Goal: Task Accomplishment & Management: Use online tool/utility

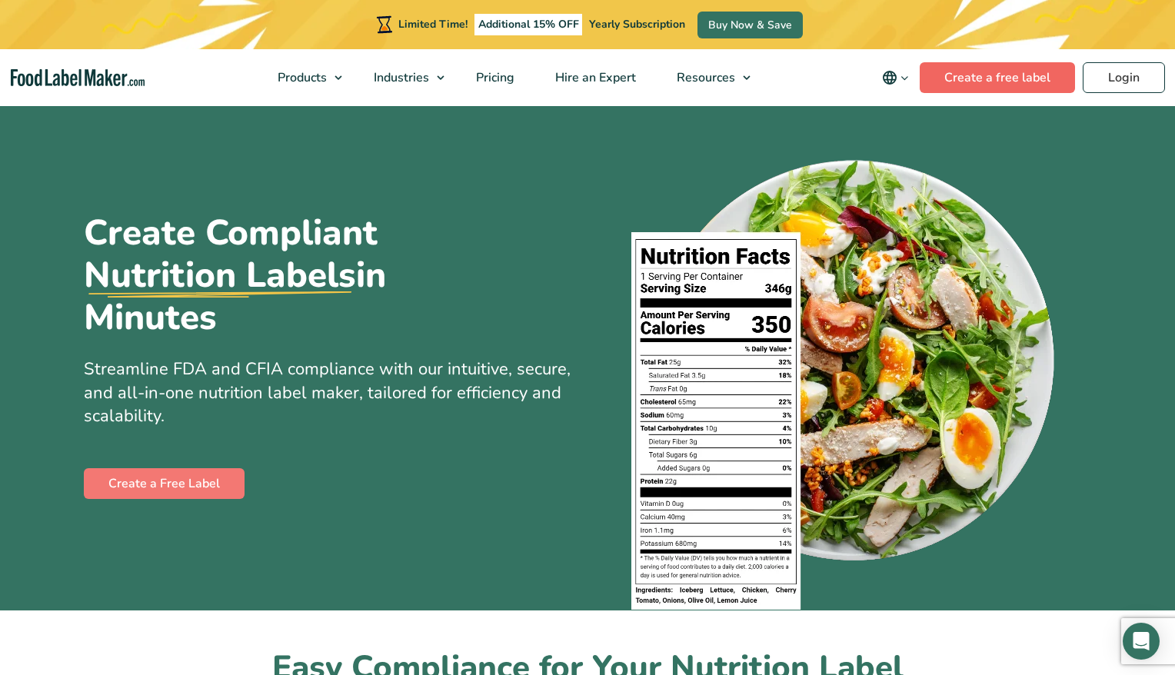
click at [1044, 72] on link "Create a free label" at bounding box center [996, 77] width 155 height 31
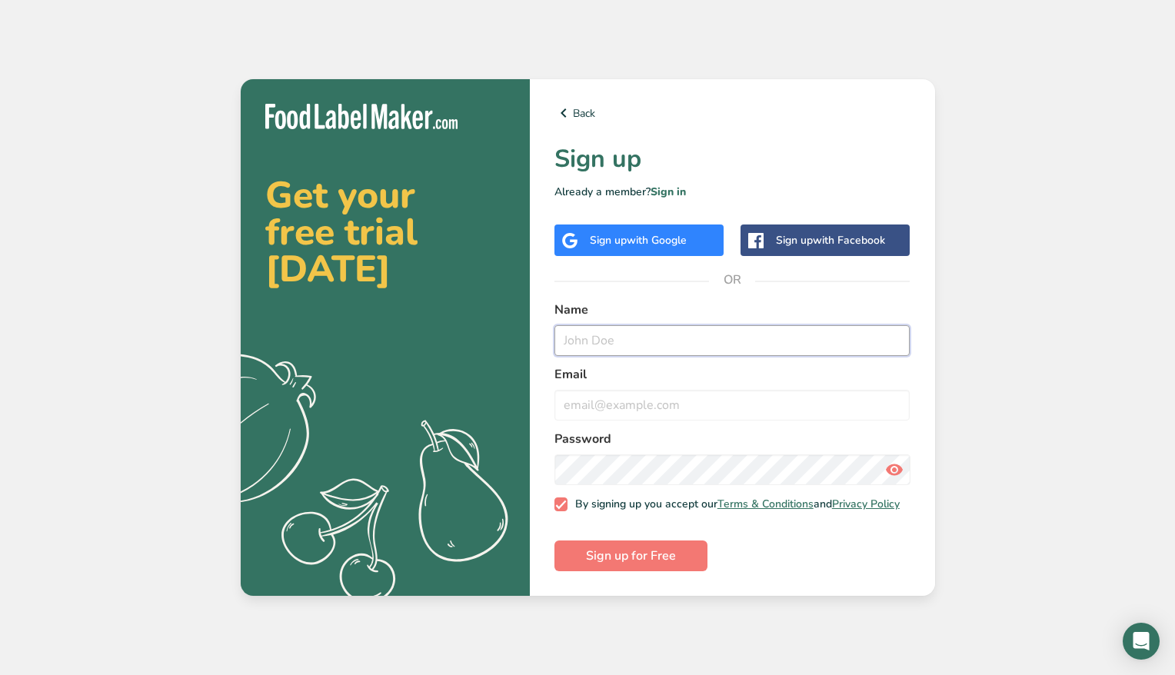
click at [641, 331] on input "text" at bounding box center [732, 340] width 356 height 31
click at [1075, 291] on div "Get your free trial today .a{fill:#f5f3ed;} Back Sign up Already a member? Sign…" at bounding box center [587, 337] width 1175 height 675
click at [606, 245] on div "Sign up with Google" at bounding box center [638, 240] width 169 height 32
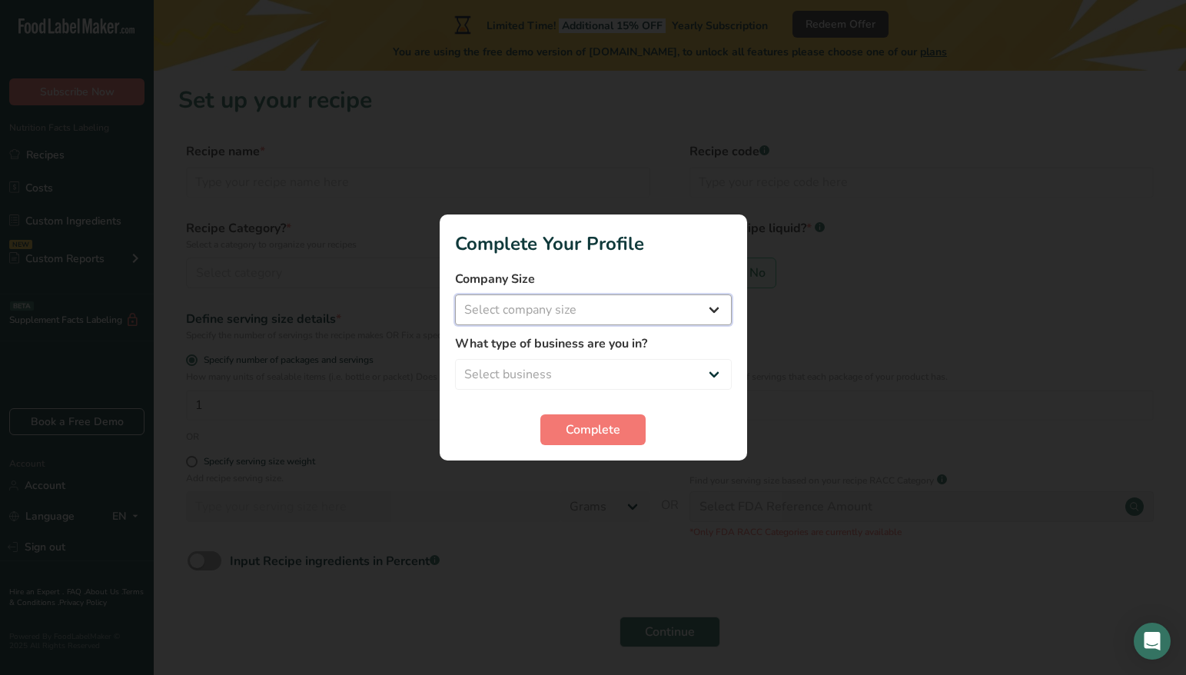
click at [663, 314] on select "Select company size Fewer than 10 Employees 10 to 50 Employees 51 to 500 Employ…" at bounding box center [593, 309] width 277 height 31
select select "1"
click at [455, 294] on select "Select company size Fewer than 10 Employees 10 to 50 Employees 51 to 500 Employ…" at bounding box center [593, 309] width 277 height 31
click at [645, 372] on select "Select business Packaged Food Manufacturer Restaurant & Cafe Bakery Meal Plans …" at bounding box center [593, 374] width 277 height 31
select select "2"
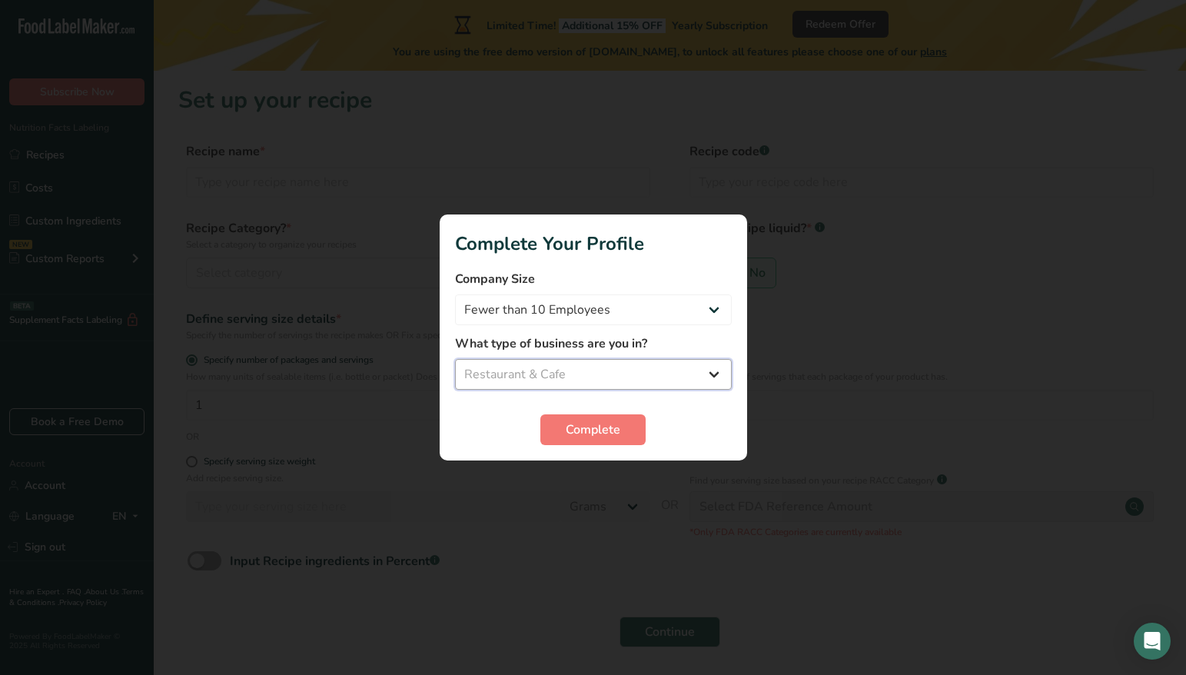
click at [455, 359] on select "Select business Packaged Food Manufacturer Restaurant & Cafe Bakery Meal Plans …" at bounding box center [593, 374] width 277 height 31
click at [615, 427] on span "Complete" at bounding box center [593, 429] width 55 height 18
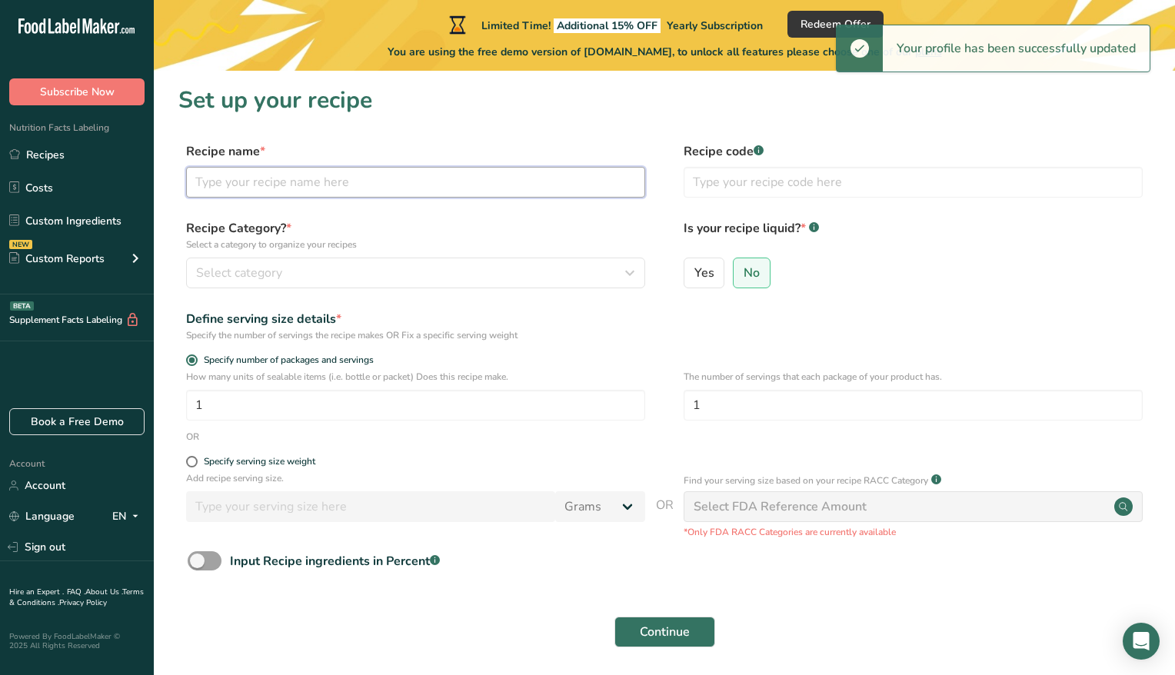
click at [357, 178] on input "text" at bounding box center [415, 182] width 459 height 31
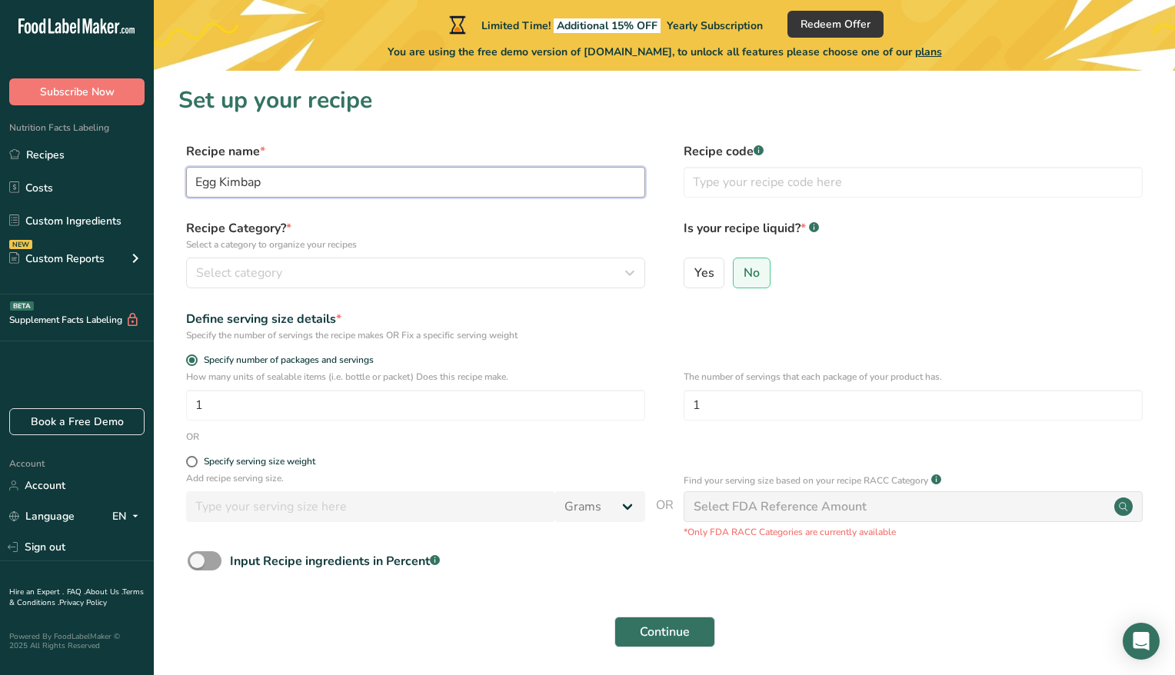
type input "Egg Kimbap"
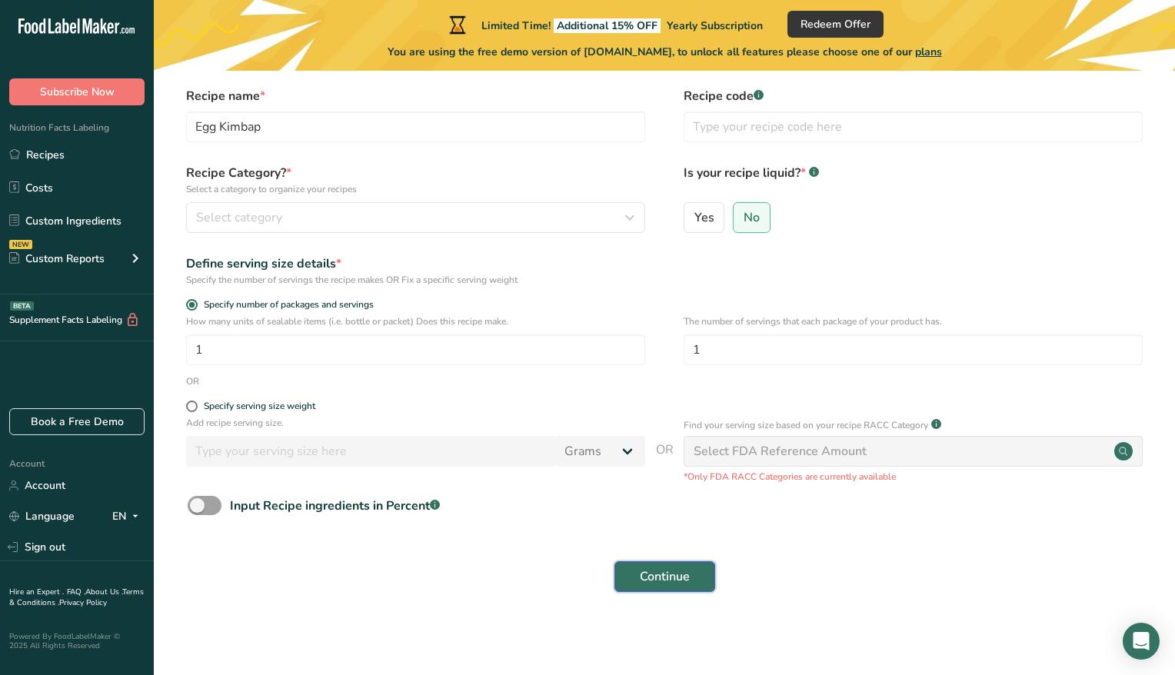
click at [703, 566] on button "Continue" at bounding box center [664, 576] width 101 height 31
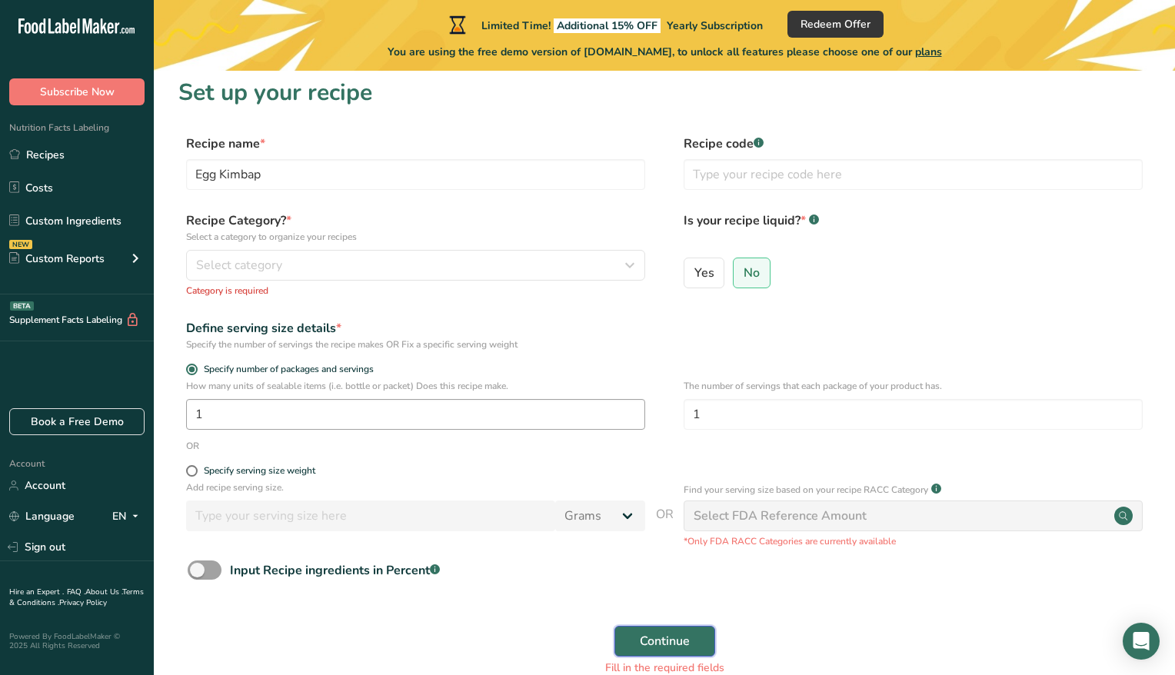
scroll to position [91, 0]
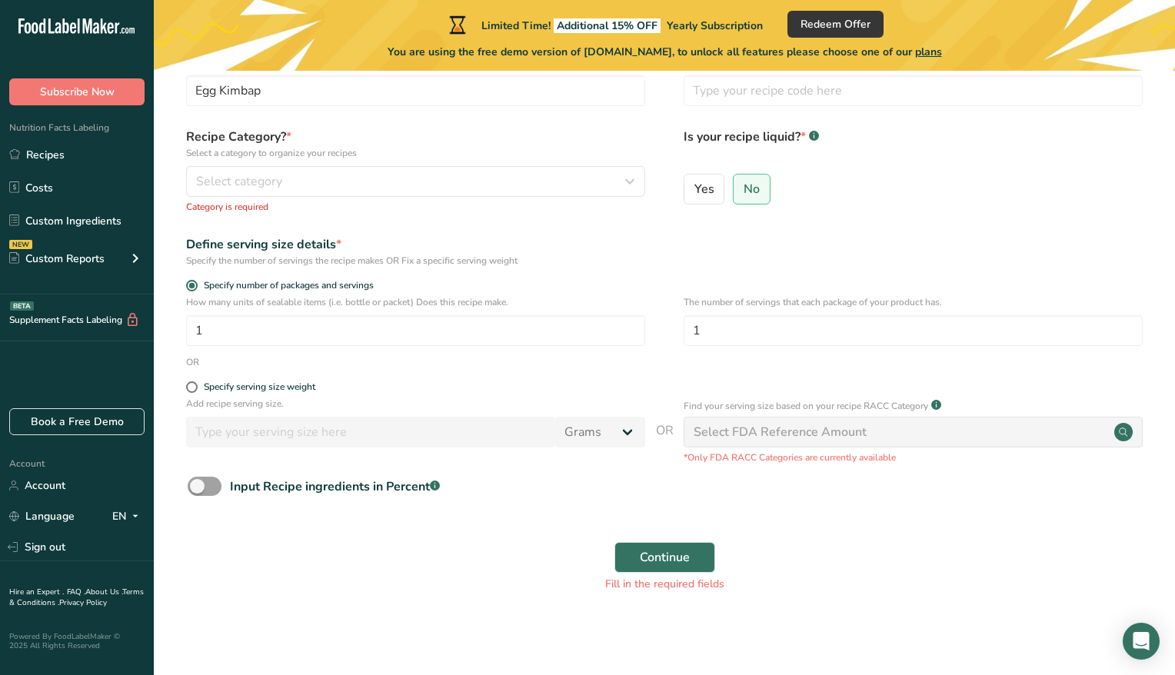
click at [845, 401] on p "Find your serving size based on your recipe RACC Category" at bounding box center [805, 406] width 244 height 14
click at [834, 427] on div "Select FDA Reference Amount" at bounding box center [779, 432] width 173 height 18
click at [1112, 430] on div "Select FDA Reference Amount" at bounding box center [912, 432] width 459 height 31
click at [1125, 433] on icon at bounding box center [1122, 431] width 8 height 8
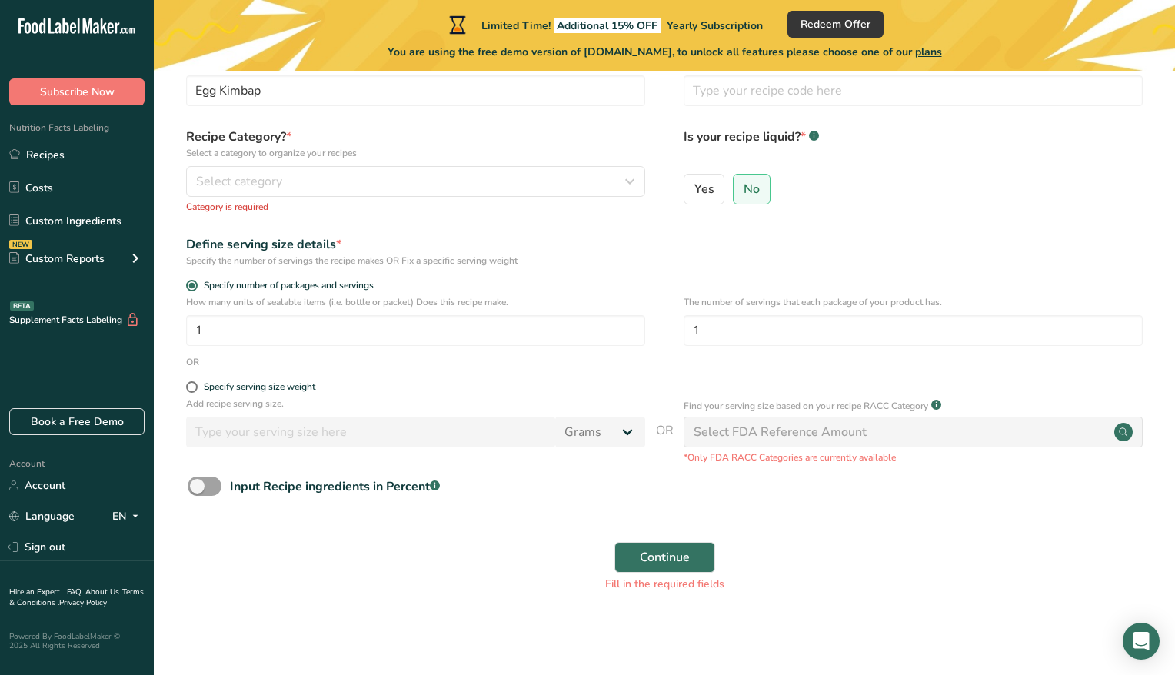
scroll to position [84, 0]
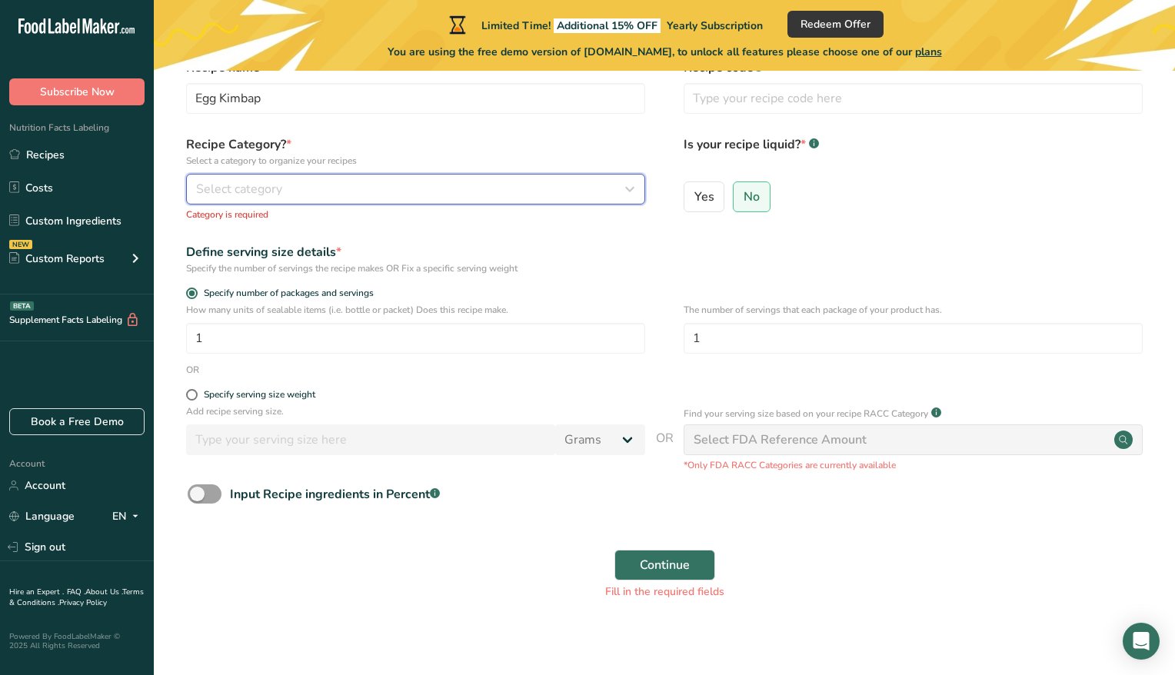
click at [462, 184] on div "Select category" at bounding box center [411, 189] width 430 height 18
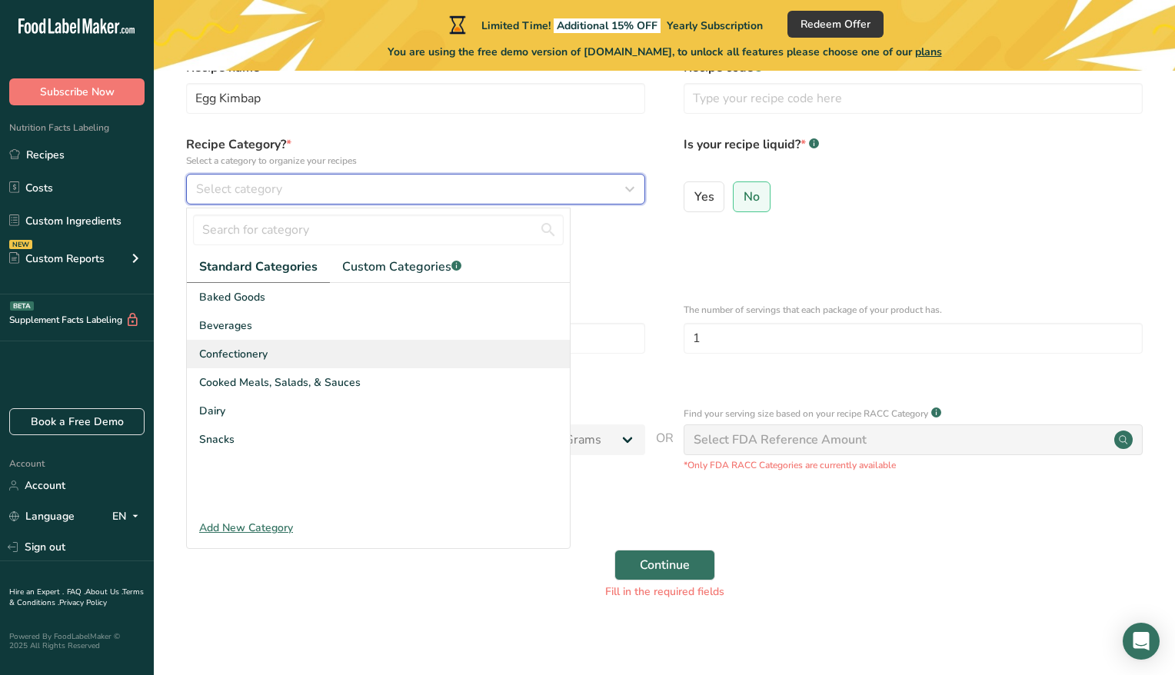
scroll to position [91, 0]
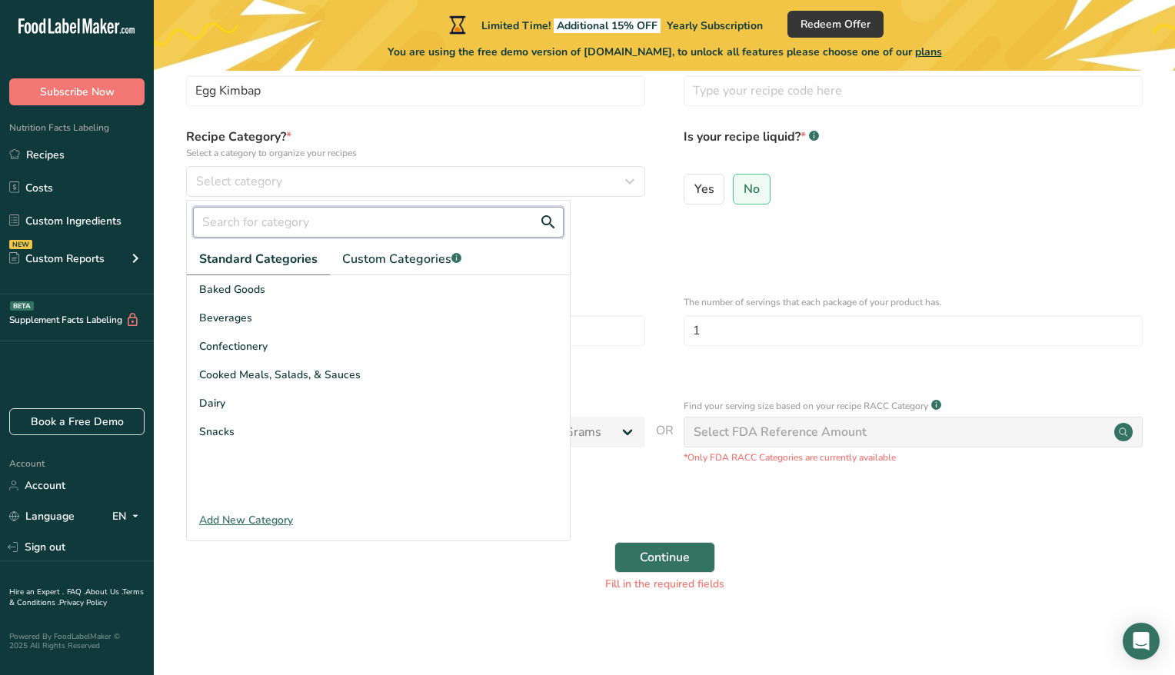
click at [324, 232] on input "text" at bounding box center [378, 222] width 371 height 31
type input "l"
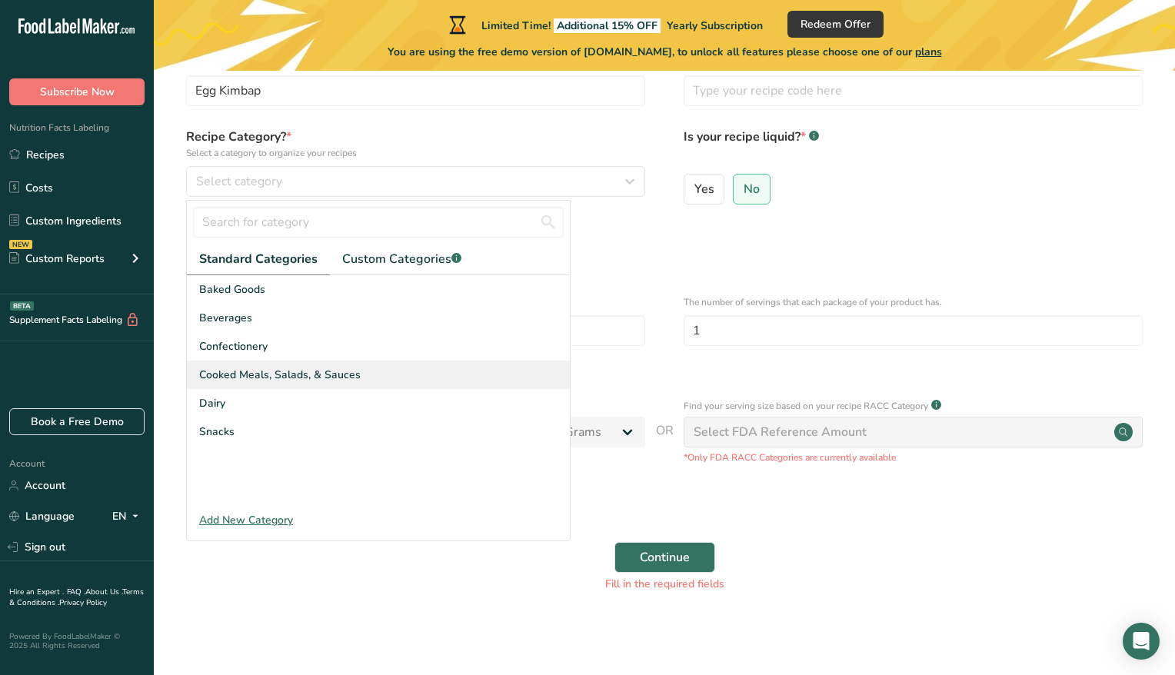
click at [281, 376] on span "Cooked Meals, Salads, & Sauces" at bounding box center [279, 375] width 161 height 16
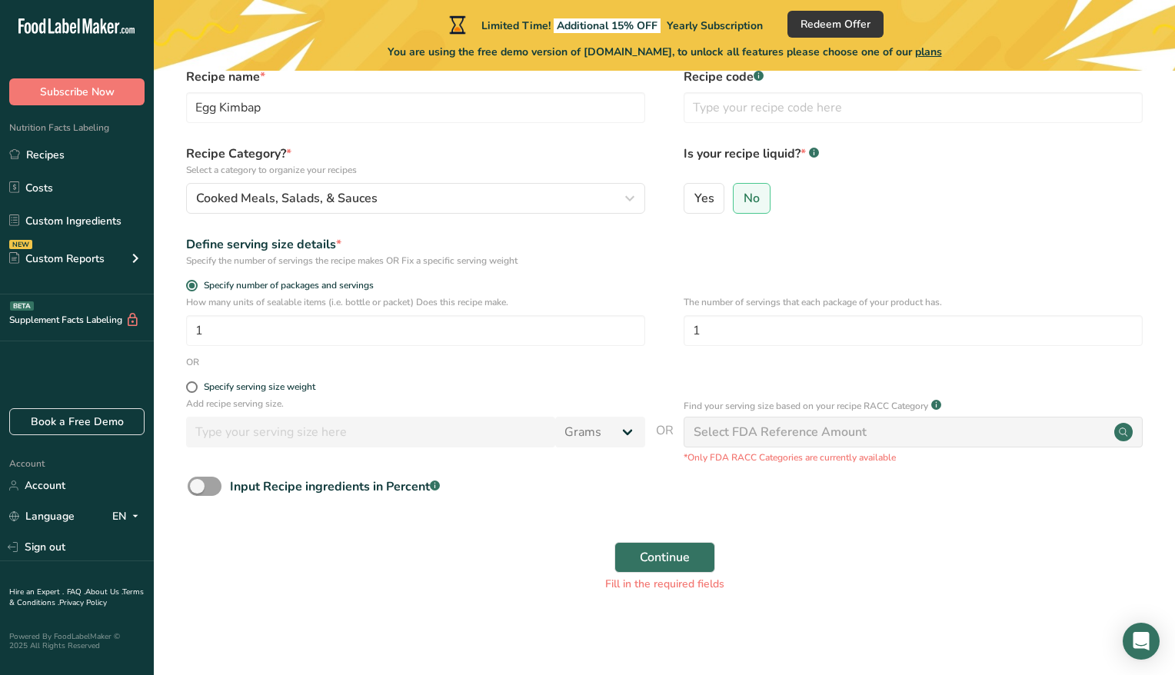
scroll to position [75, 0]
click at [818, 427] on div "Select FDA Reference Amount" at bounding box center [779, 432] width 173 height 18
click at [345, 356] on div "OR" at bounding box center [664, 362] width 972 height 14
click at [790, 430] on div "Select FDA Reference Amount" at bounding box center [779, 432] width 173 height 18
click at [1127, 431] on circle at bounding box center [1123, 432] width 18 height 18
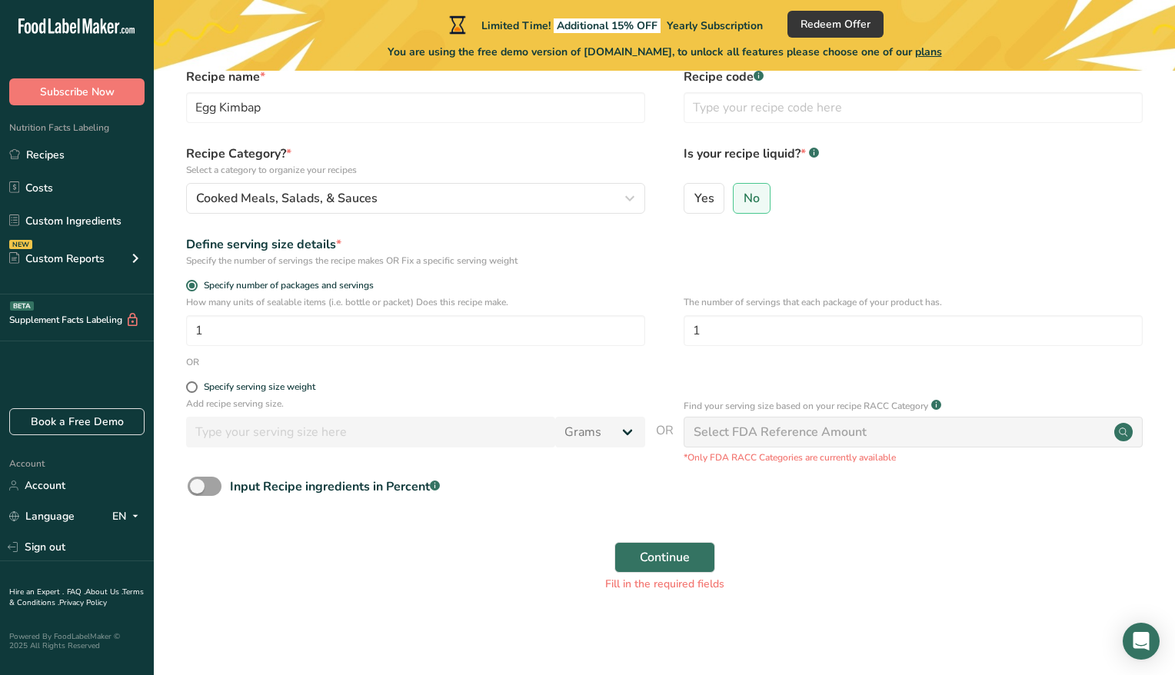
click at [1127, 431] on circle at bounding box center [1123, 432] width 18 height 18
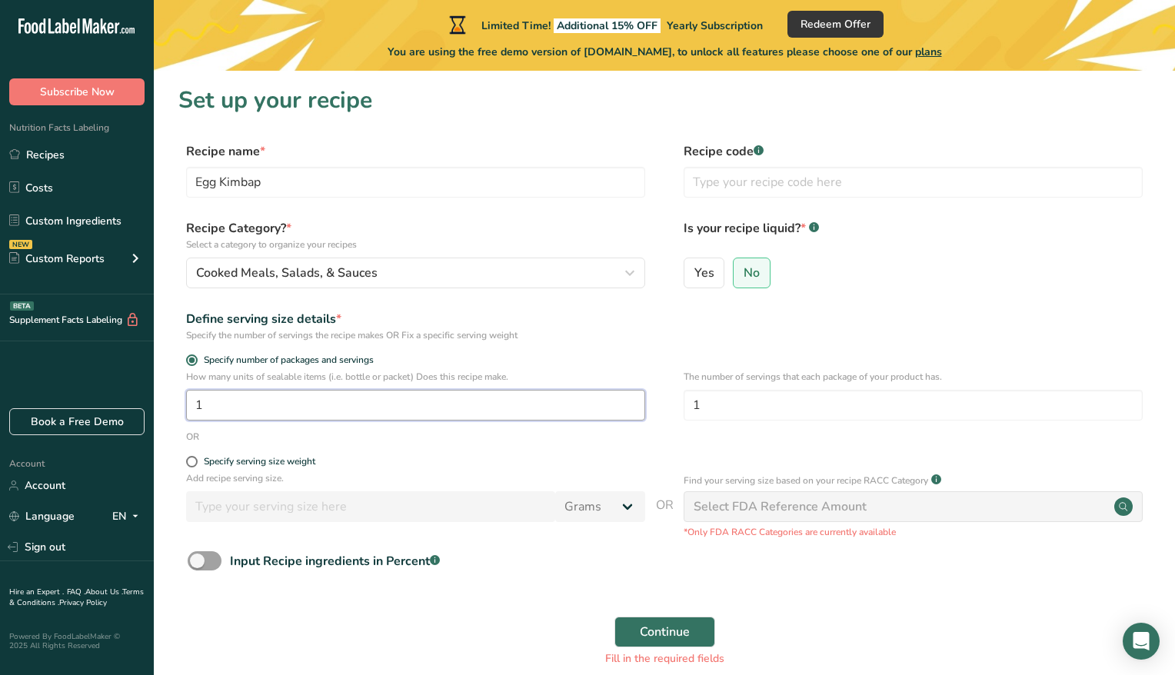
click at [251, 400] on input "1" at bounding box center [415, 405] width 459 height 31
click at [191, 464] on span at bounding box center [192, 462] width 12 height 12
click at [191, 464] on input "Specify serving size weight" at bounding box center [191, 462] width 10 height 10
radio input "true"
radio input "false"
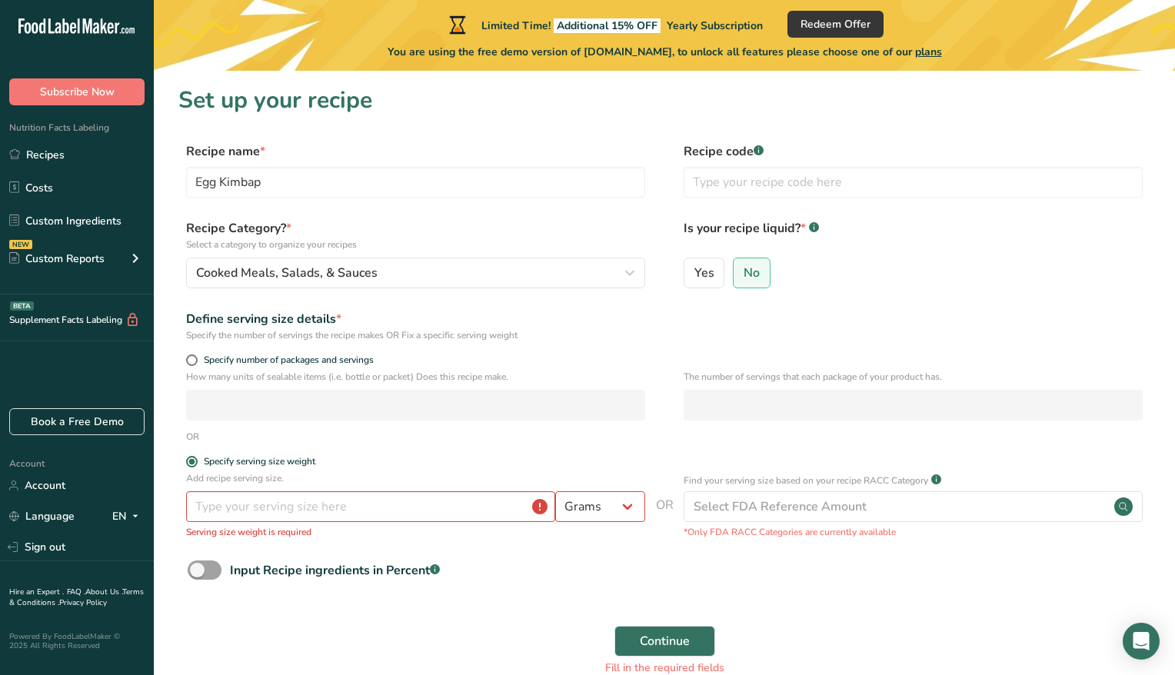
click at [198, 367] on div "Specify number of packages and servings" at bounding box center [415, 361] width 459 height 15
click at [195, 364] on label "Specify number of packages and servings" at bounding box center [415, 360] width 459 height 12
click at [195, 364] on input "Specify number of packages and servings" at bounding box center [191, 360] width 10 height 10
radio input "true"
radio input "false"
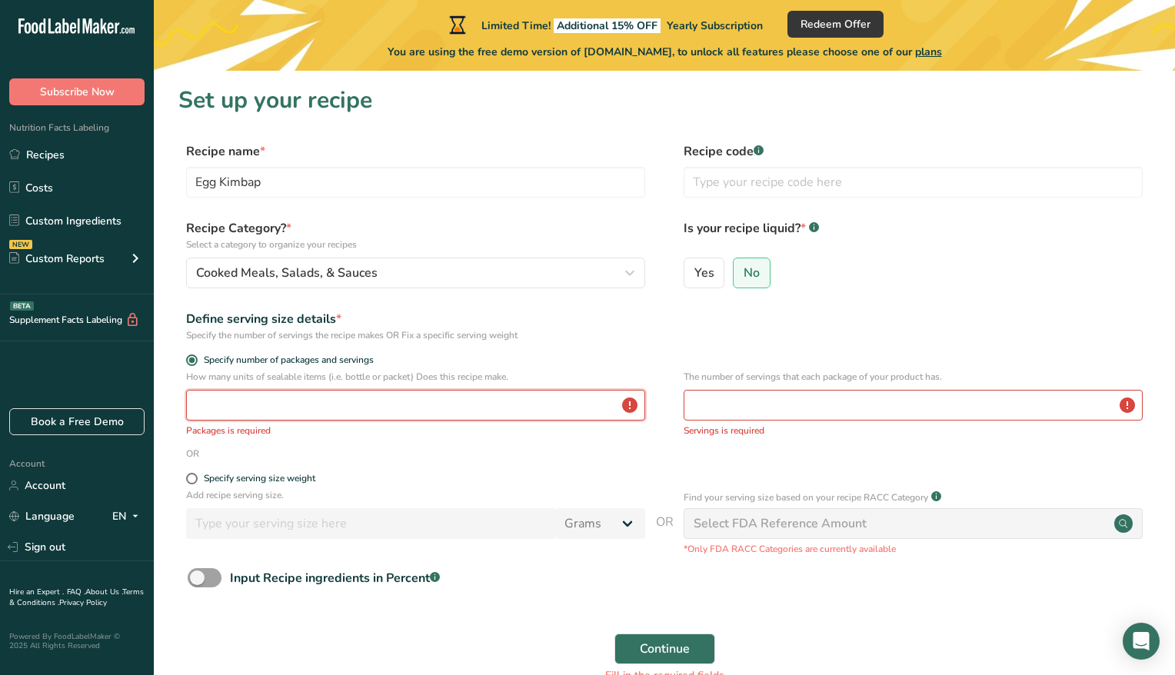
click at [208, 403] on input "number" at bounding box center [415, 405] width 459 height 31
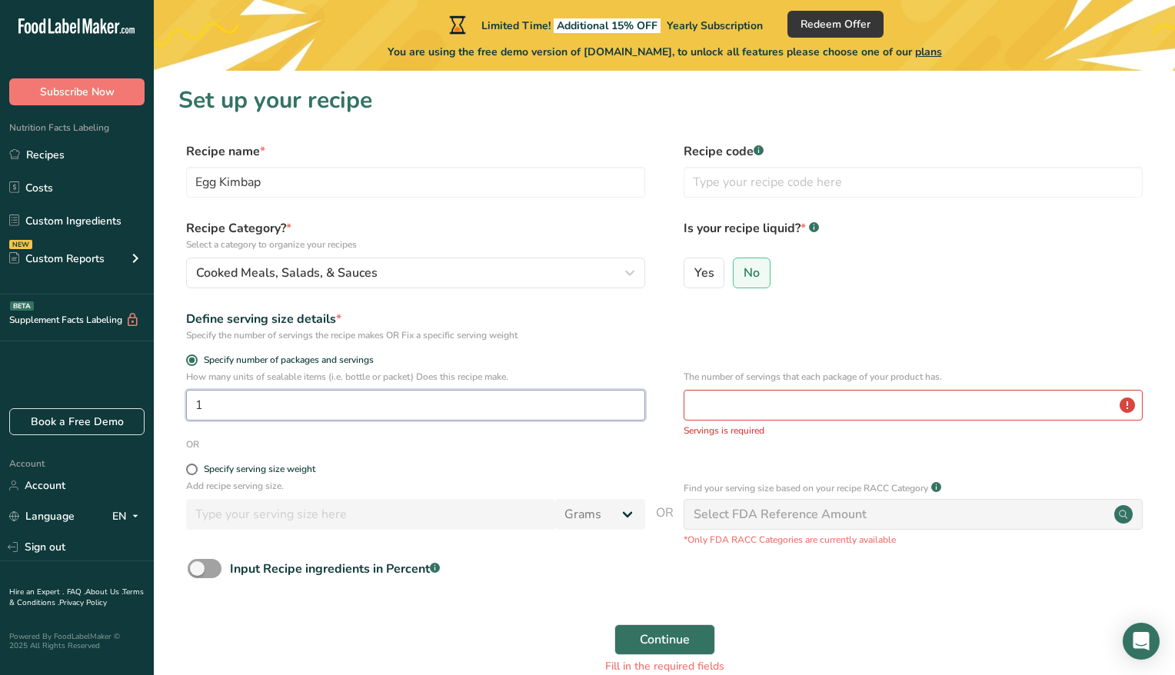
type input "1"
click at [783, 405] on input "number" at bounding box center [912, 405] width 459 height 31
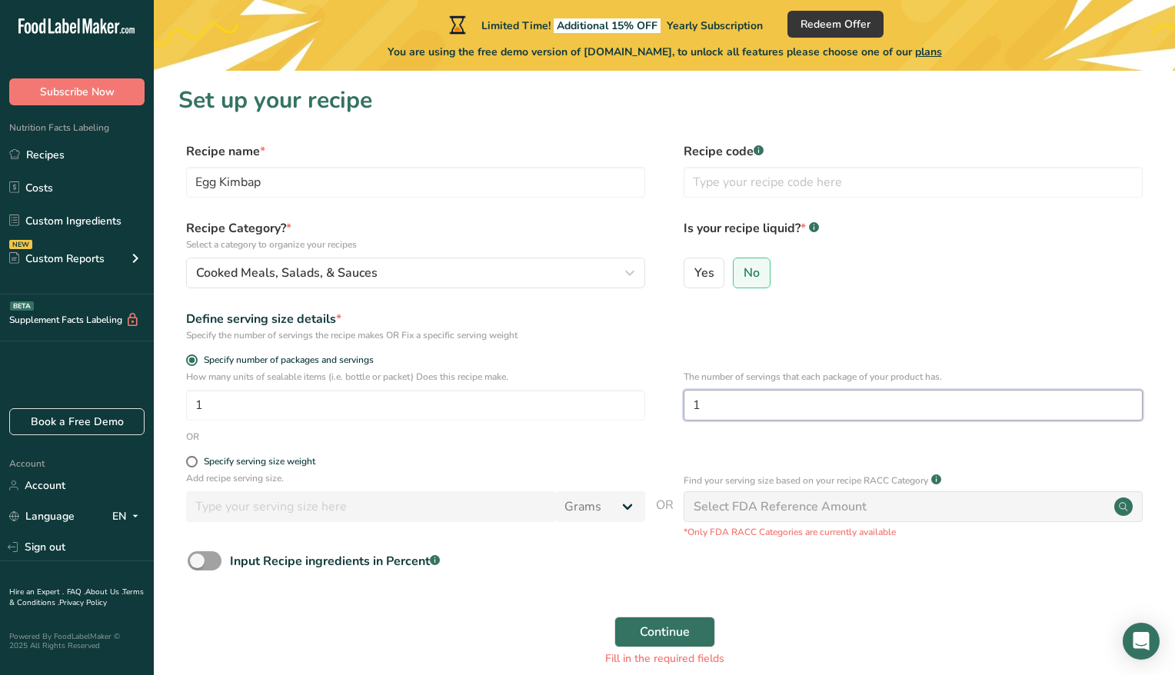
type input "1"
click at [862, 619] on div "Continue Fill in the required fields" at bounding box center [664, 641] width 972 height 68
click at [653, 622] on button "Continue" at bounding box center [664, 631] width 101 height 31
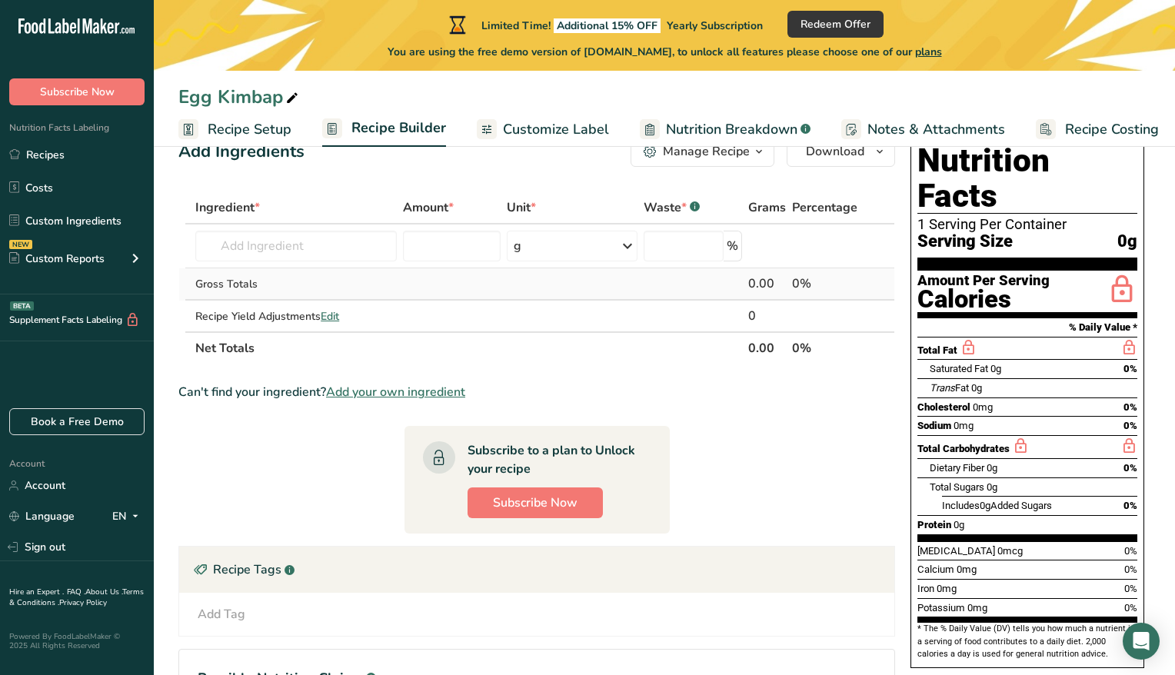
scroll to position [2, 0]
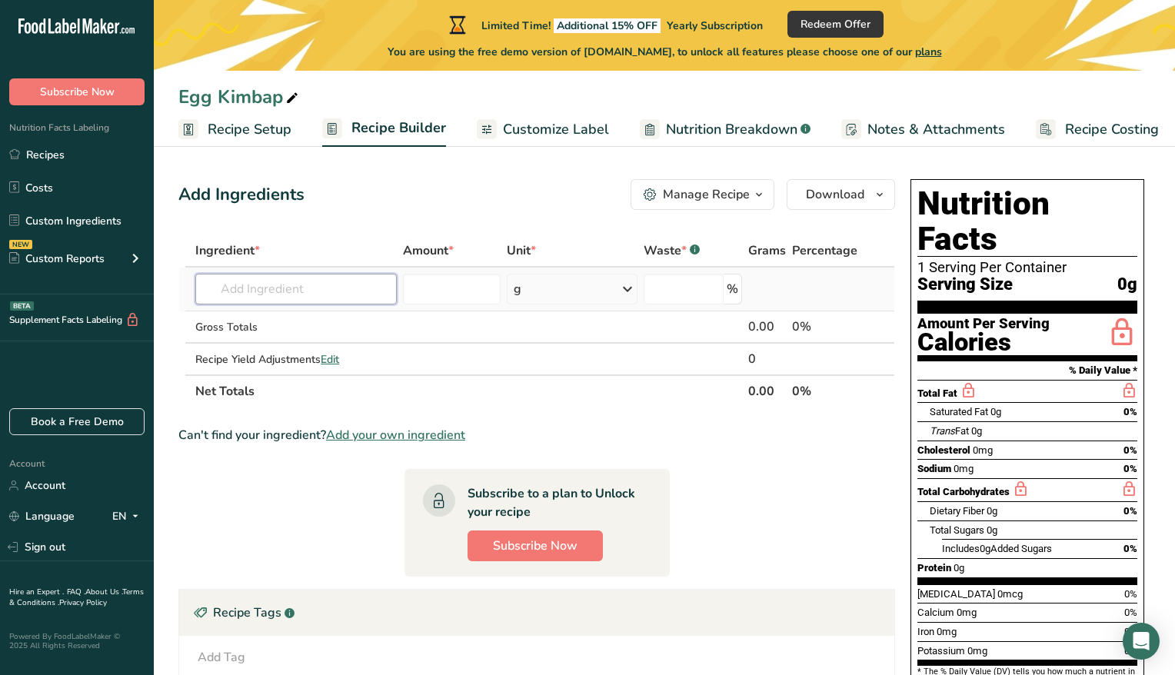
click at [239, 274] on input "text" at bounding box center [295, 289] width 201 height 31
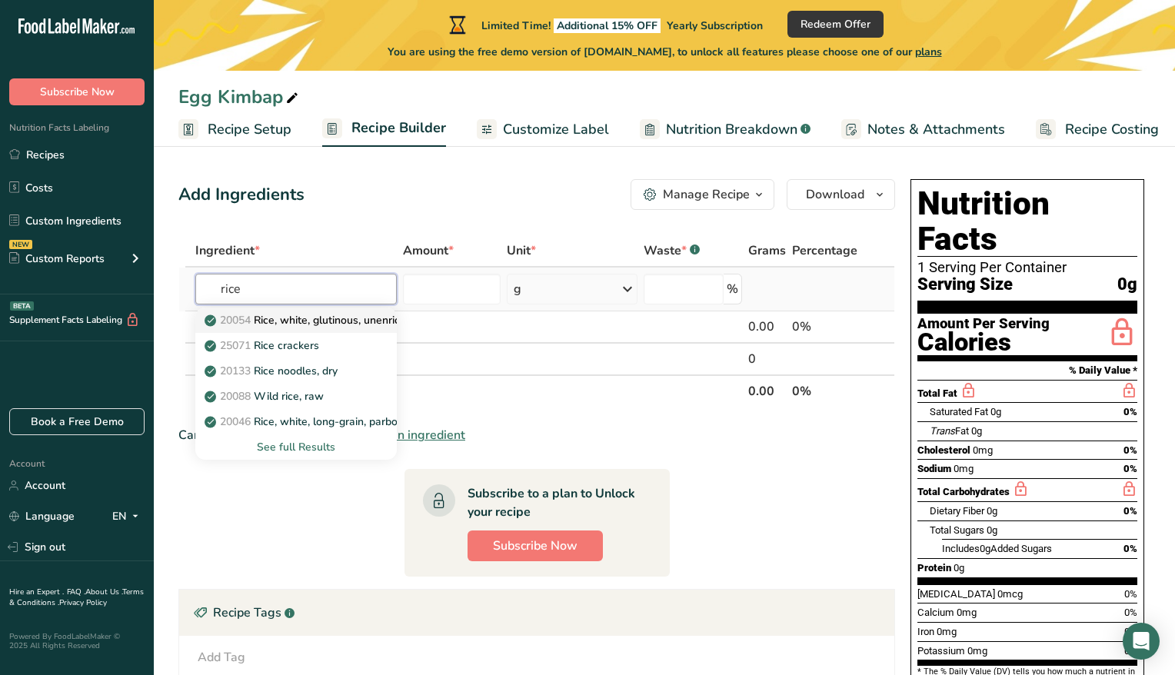
type input "rice"
click at [337, 321] on p "20054 Rice, white, glutinous, unenriched, uncooked" at bounding box center [340, 320] width 264 height 16
type input "Rice, white, glutinous, unenriched, uncooked"
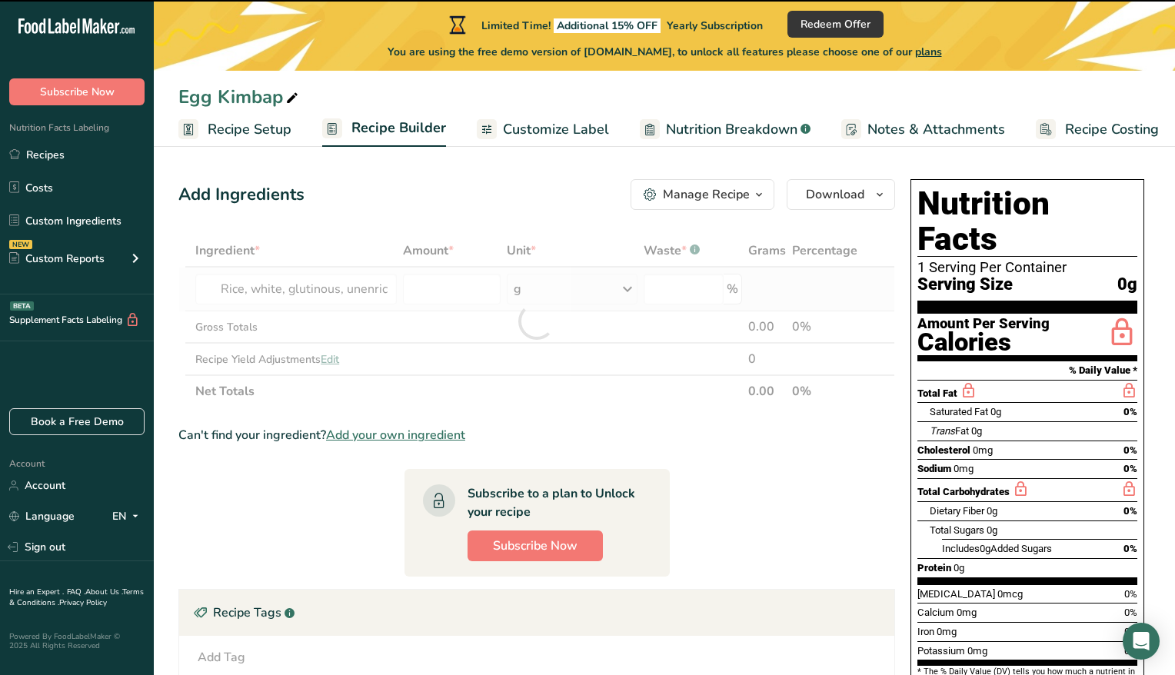
type input "0"
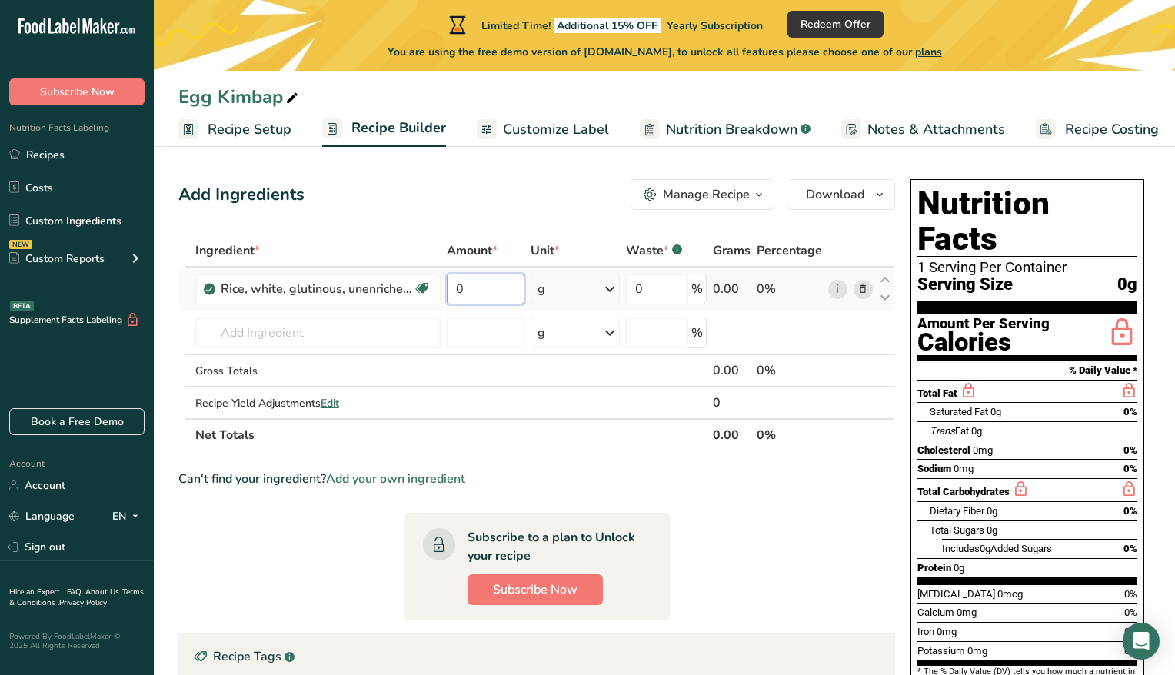
click at [480, 285] on input "0" at bounding box center [486, 289] width 78 height 31
type input "129"
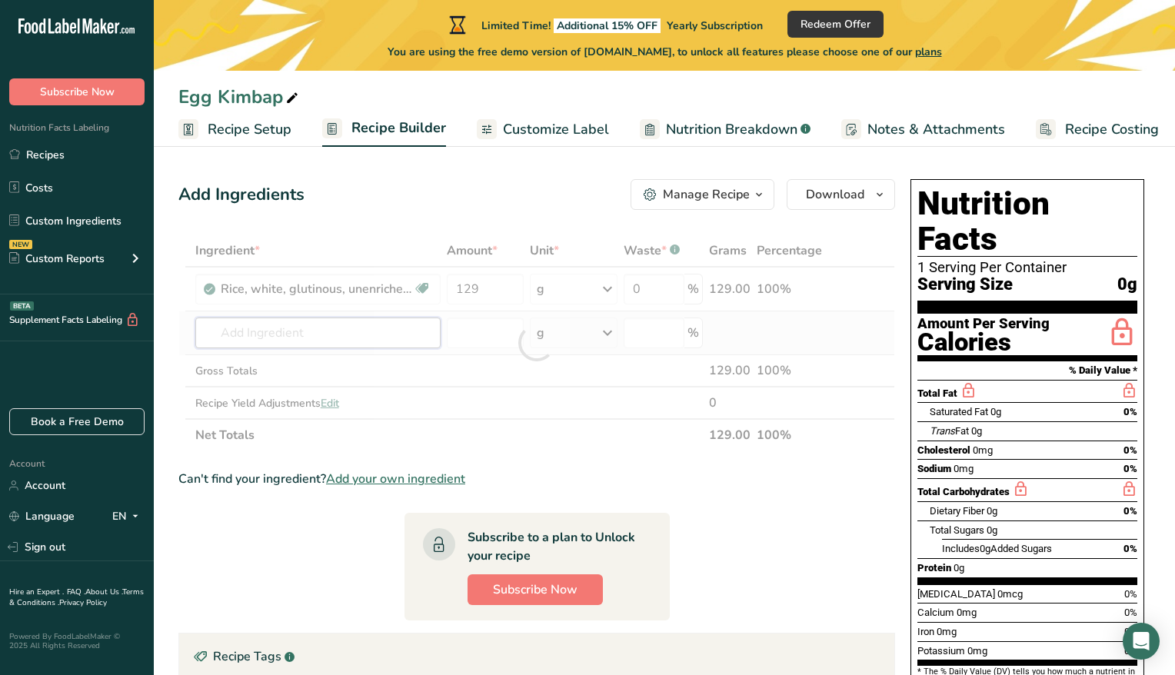
click at [396, 321] on div "Ingredient * Amount * Unit * Waste * .a-a{fill:#347362;}.b-a{fill:#fff;} Grams …" at bounding box center [536, 342] width 716 height 217
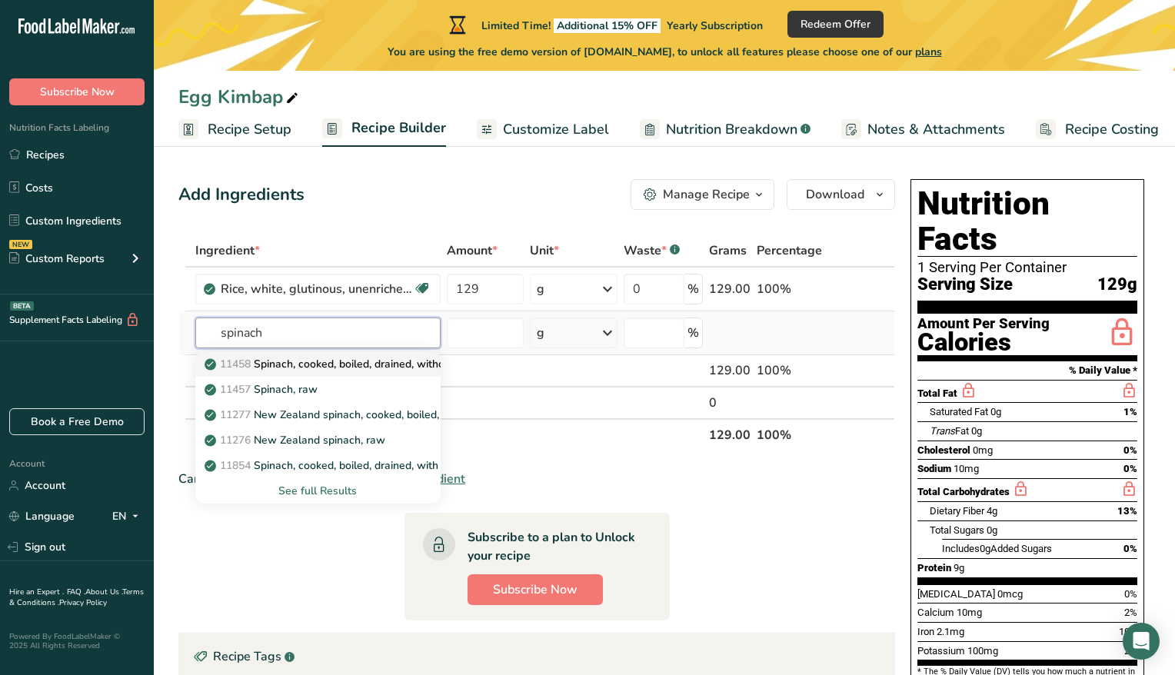
type input "spinach"
click at [359, 364] on p "11458 Spinach, cooked, boiled, drained, without salt" at bounding box center [342, 364] width 268 height 16
type input "Spinach, cooked, boiled, drained, without salt"
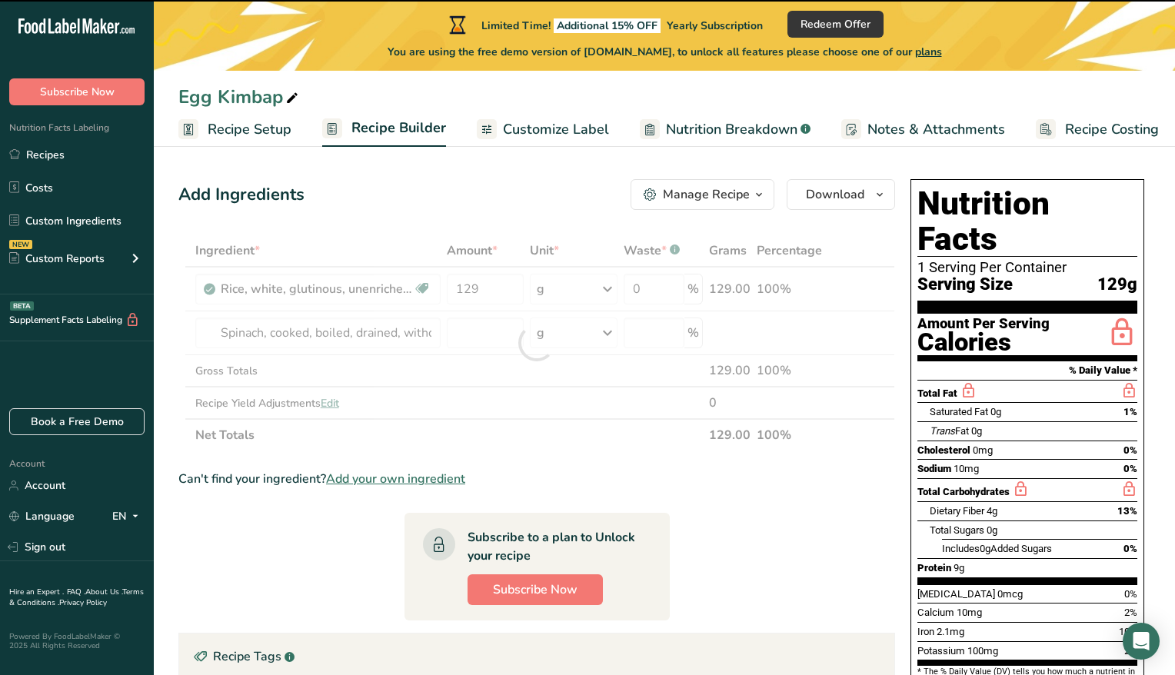
type input "0"
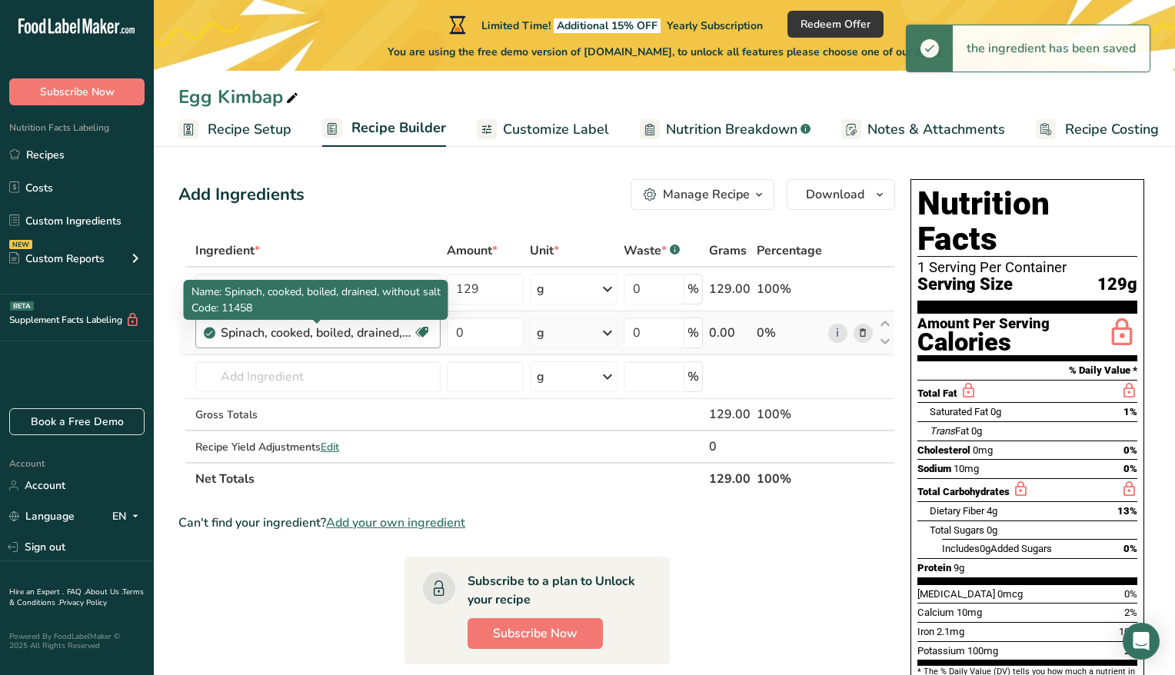
click at [400, 336] on div "Spinach, cooked, boiled, drained, without salt" at bounding box center [317, 333] width 192 height 18
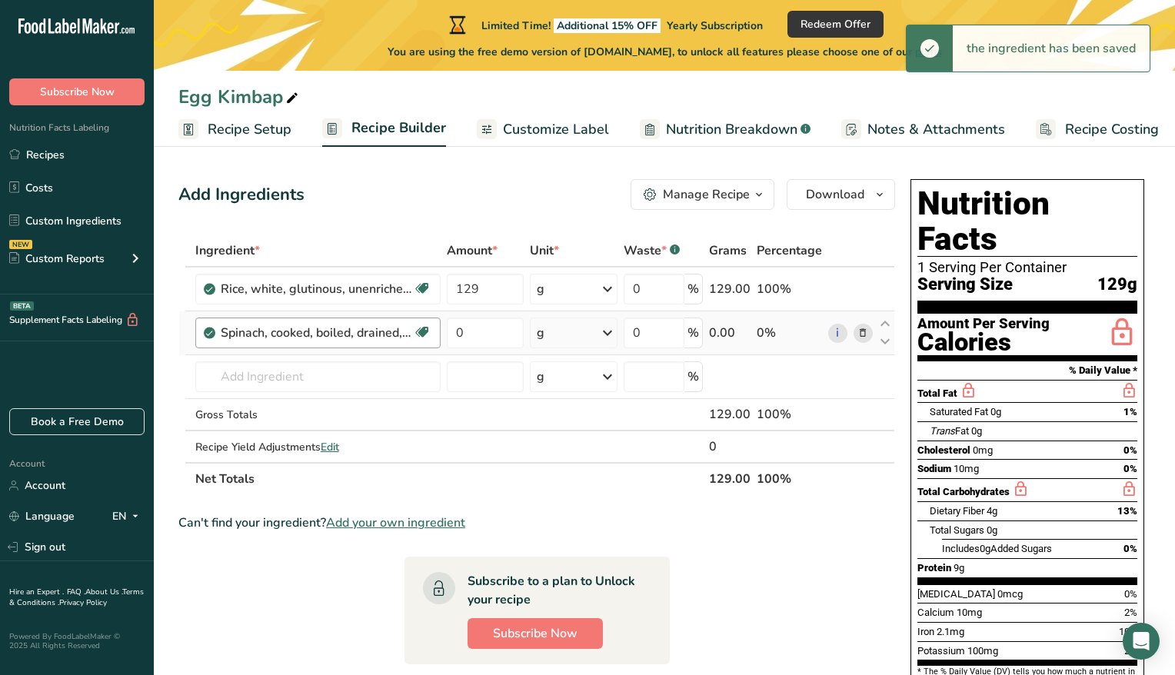
click at [400, 336] on div "Spinach, cooked, boiled, drained, without salt" at bounding box center [317, 333] width 192 height 18
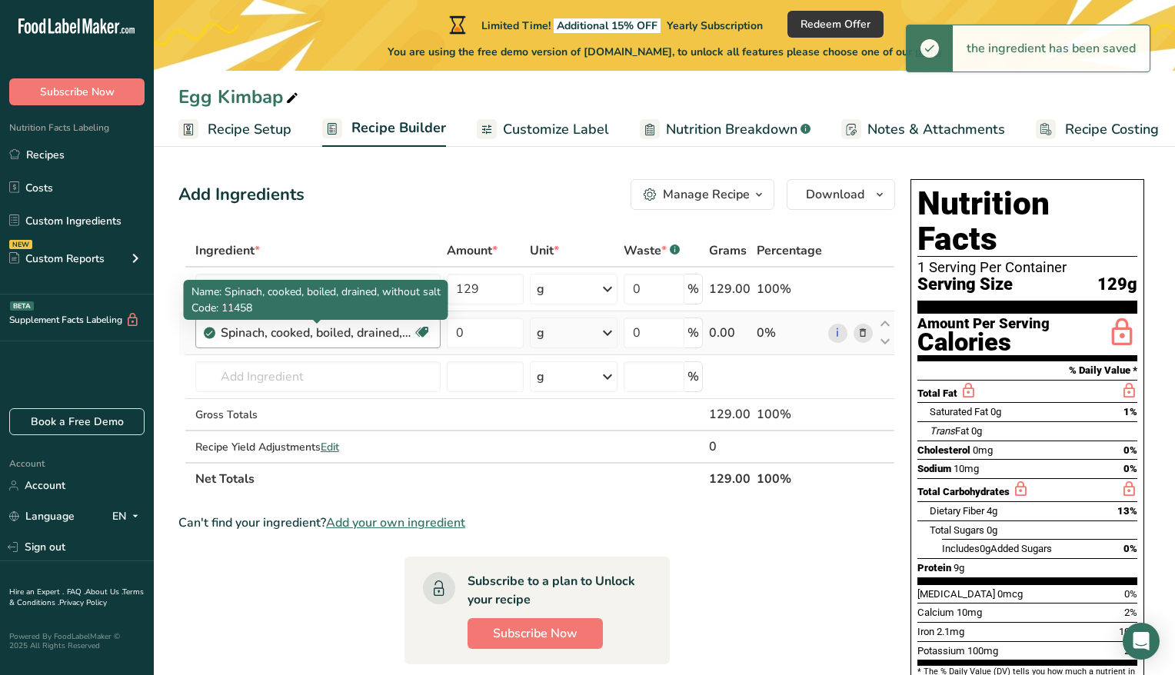
click at [400, 336] on div "Spinach, cooked, boiled, drained, without salt" at bounding box center [317, 333] width 192 height 18
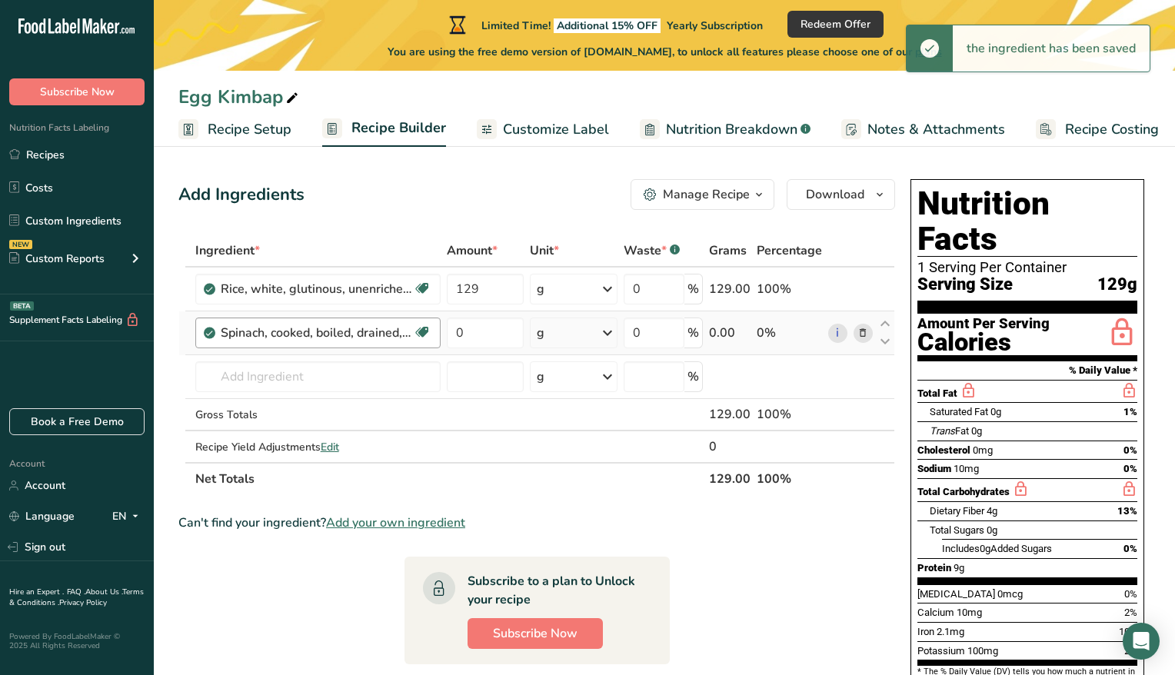
click at [400, 336] on div "Spinach, cooked, boiled, drained, without salt" at bounding box center [317, 333] width 192 height 18
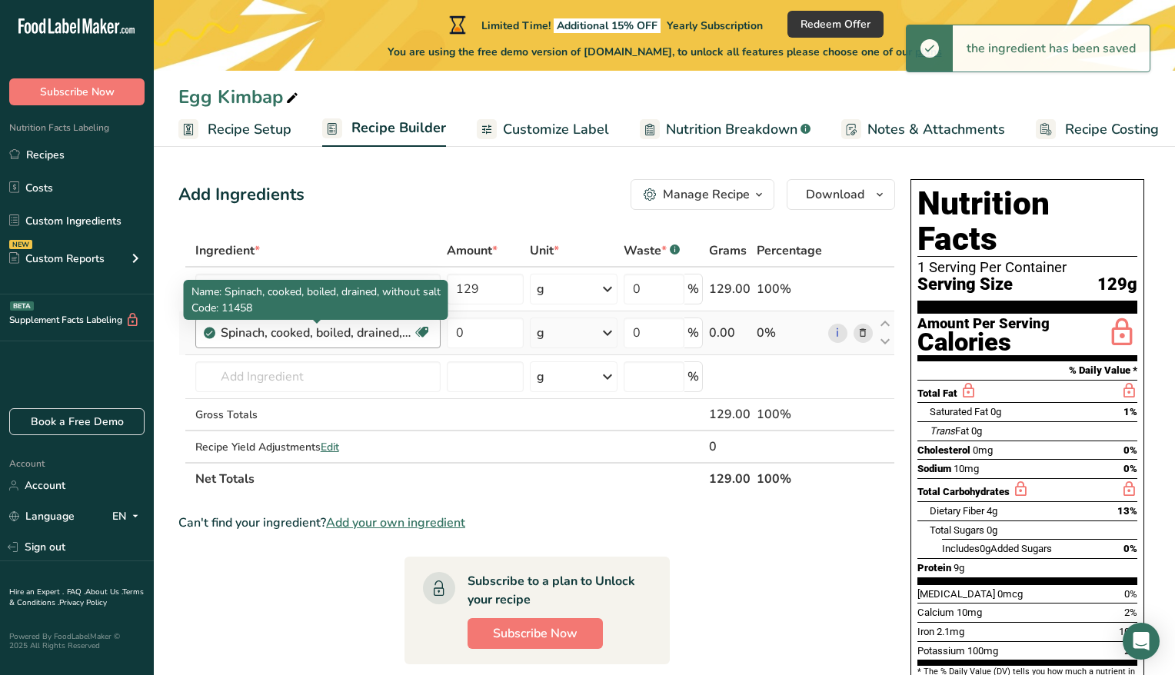
click at [400, 336] on div "Spinach, cooked, boiled, drained, without salt" at bounding box center [317, 333] width 192 height 18
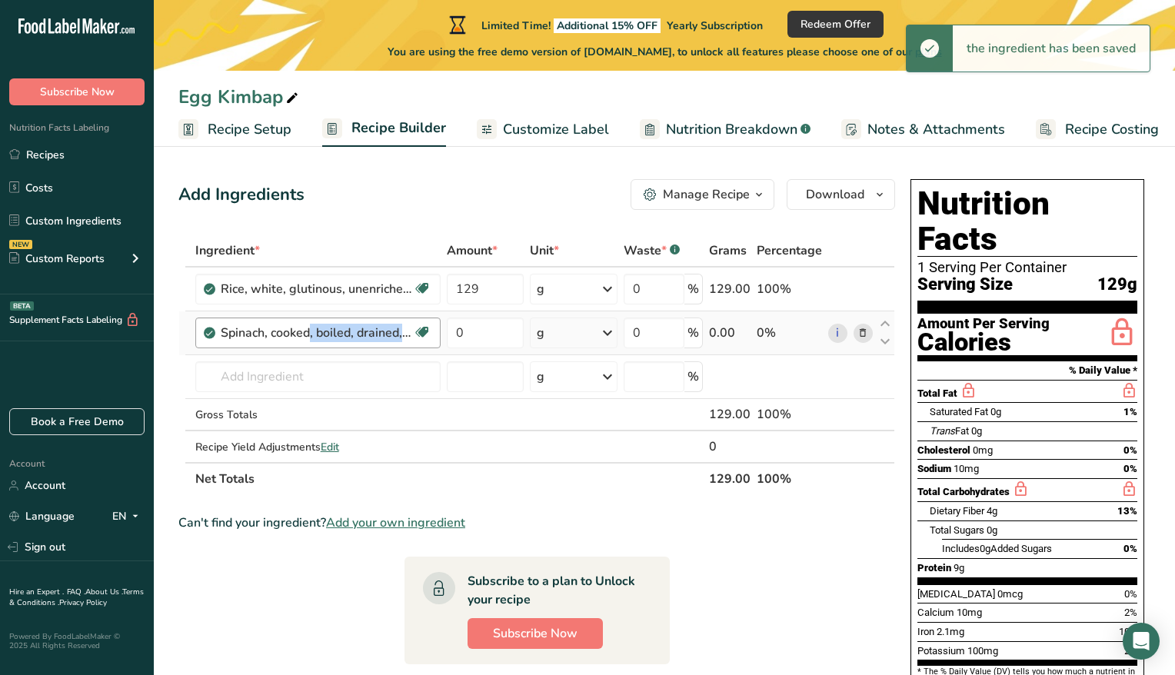
click at [400, 336] on div "Spinach, cooked, boiled, drained, without salt" at bounding box center [317, 333] width 192 height 18
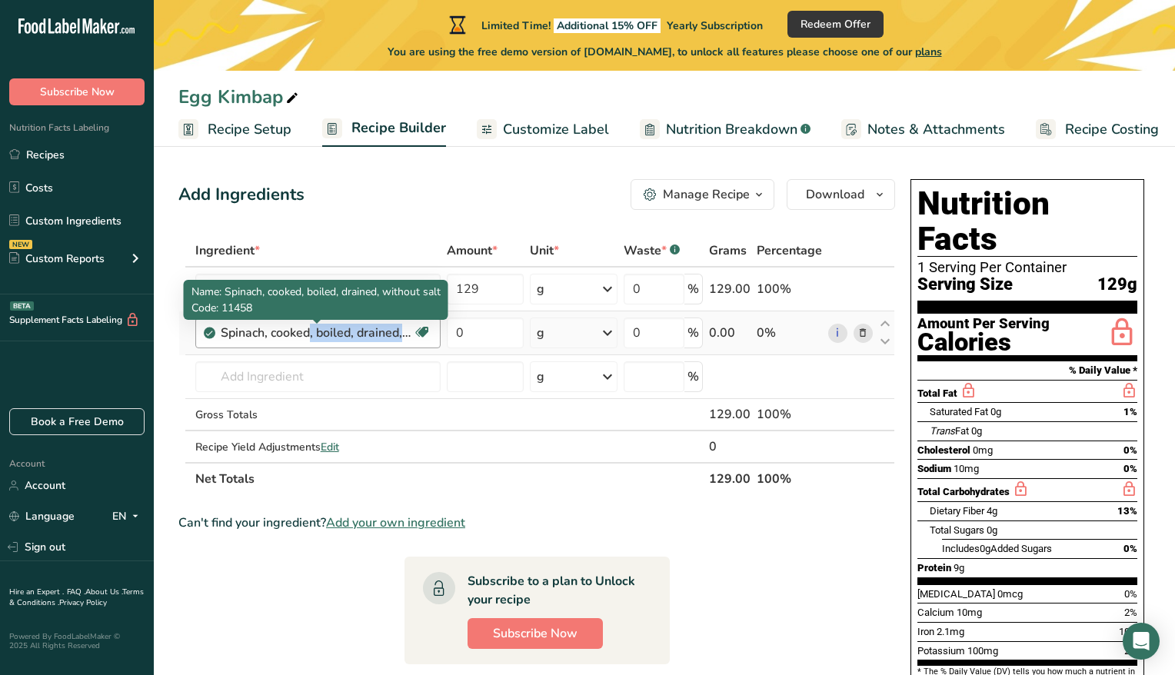
click at [345, 327] on div "Spinach, cooked, boiled, drained, without salt" at bounding box center [317, 333] width 192 height 18
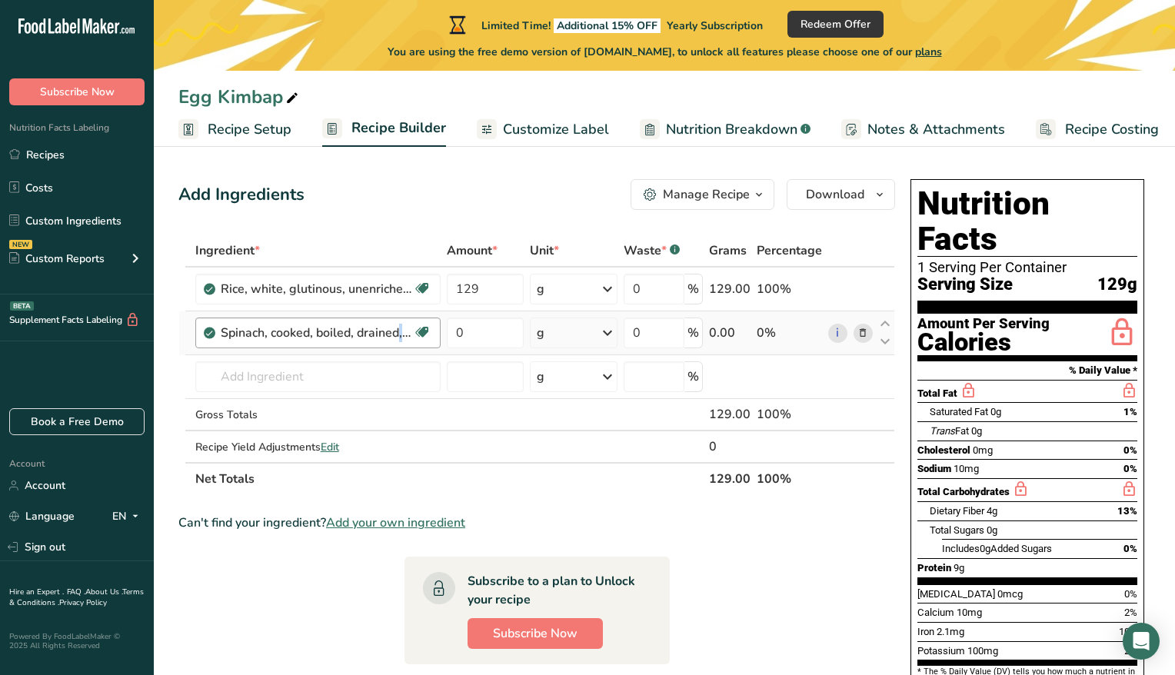
click at [345, 327] on div "Spinach, cooked, boiled, drained, without salt" at bounding box center [317, 333] width 192 height 18
click at [857, 330] on icon at bounding box center [862, 333] width 11 height 16
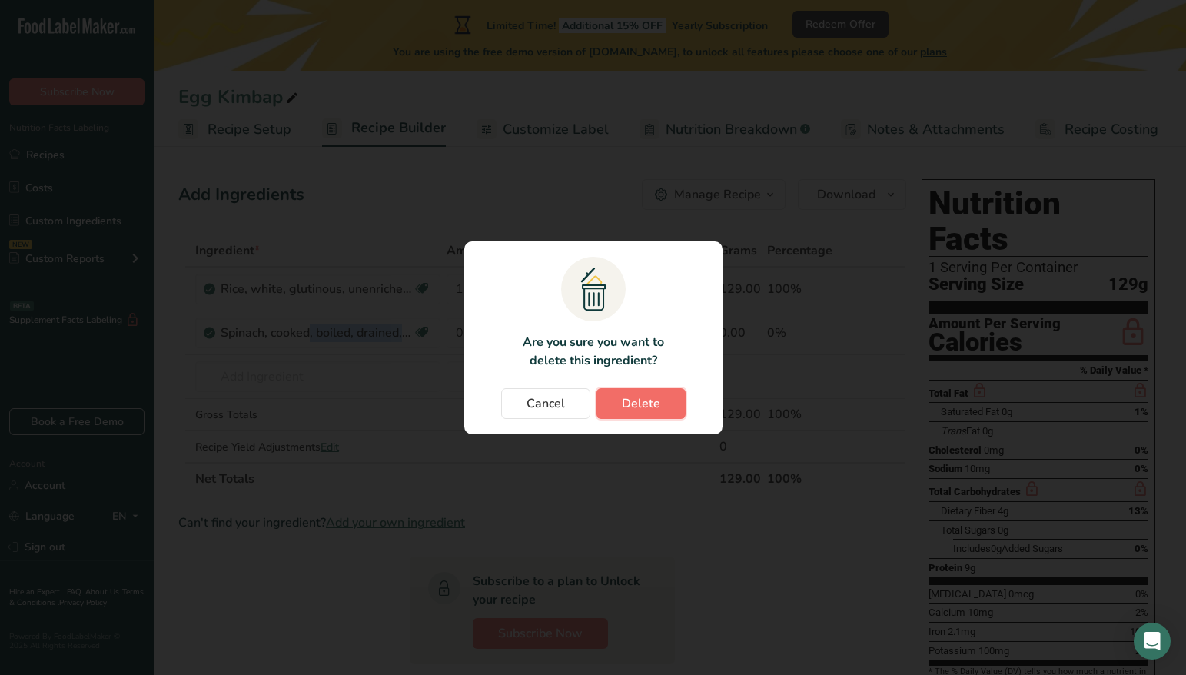
click at [642, 410] on span "Delete" at bounding box center [641, 403] width 38 height 18
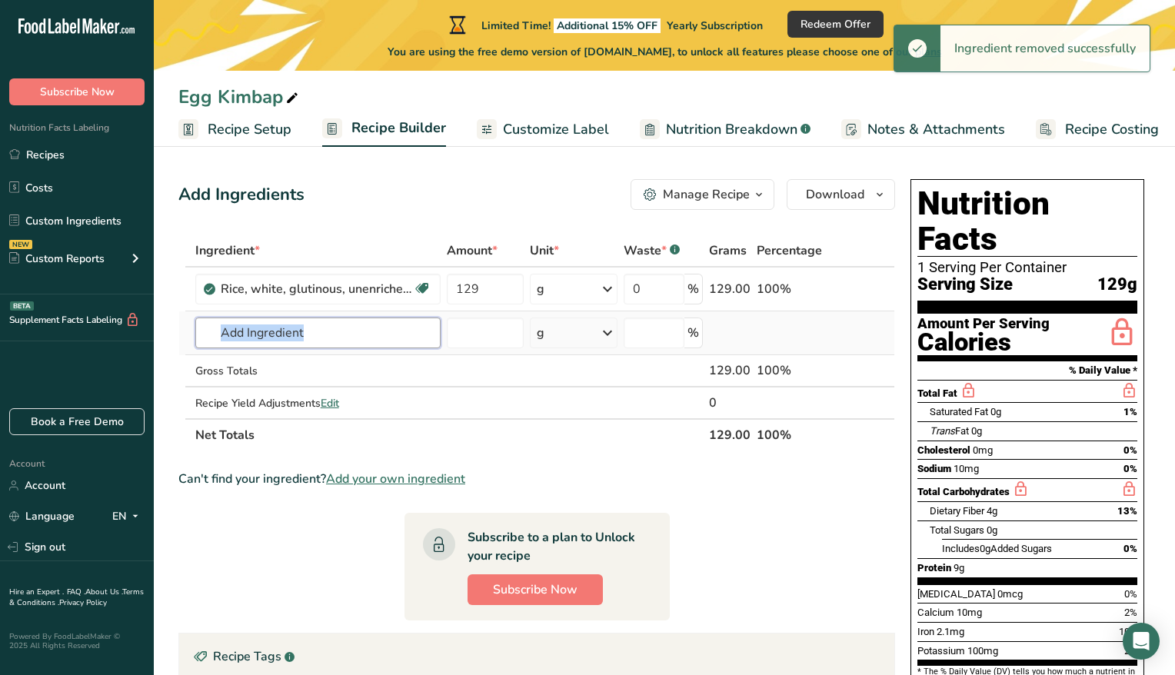
click at [304, 334] on input "text" at bounding box center [317, 332] width 245 height 31
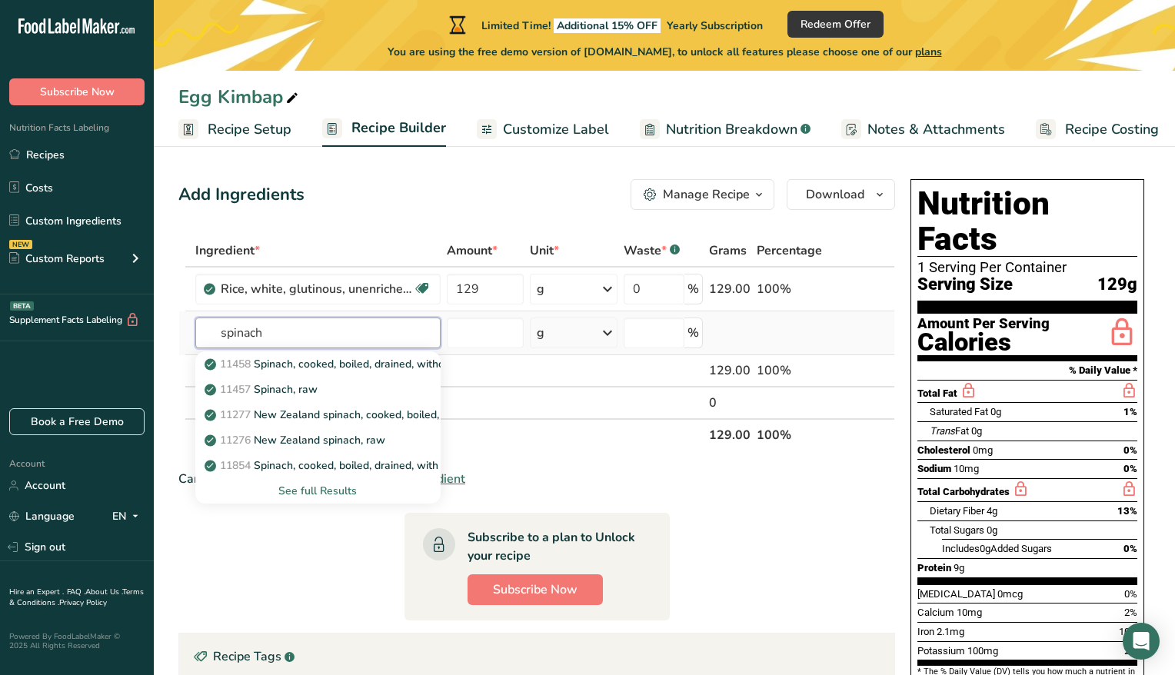
type input "spinach"
click at [319, 488] on div "See full Results" at bounding box center [318, 491] width 221 height 16
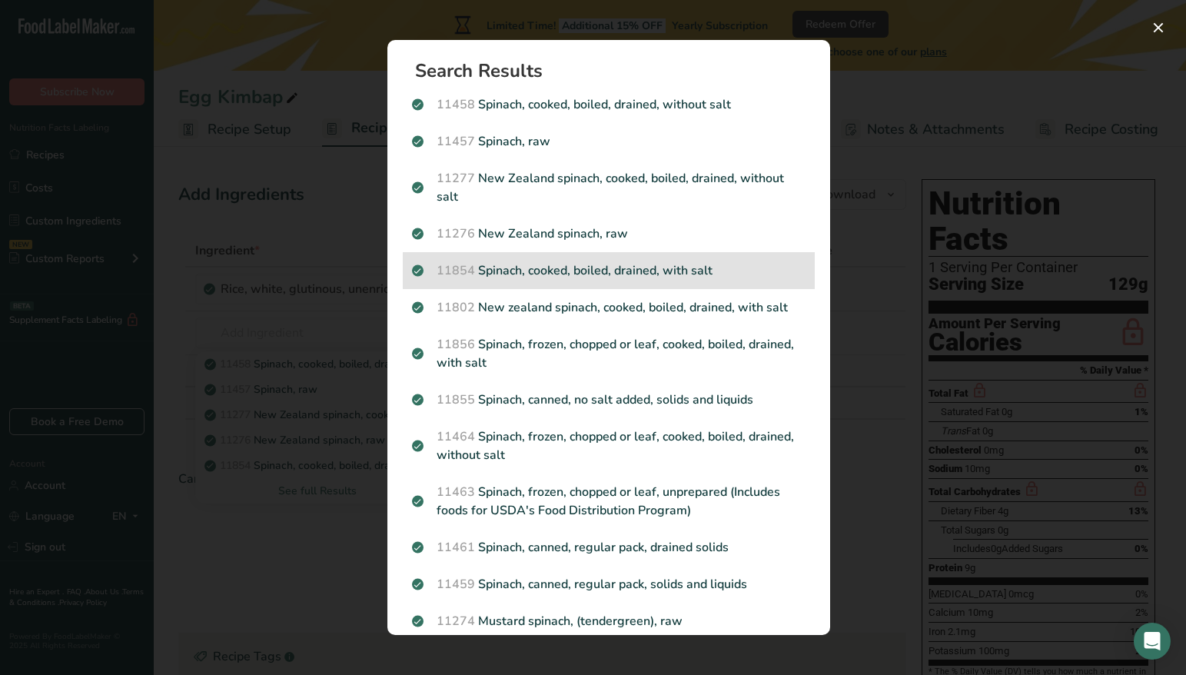
click at [738, 282] on div "11854 Spinach, cooked, boiled, drained, with salt" at bounding box center [609, 270] width 412 height 37
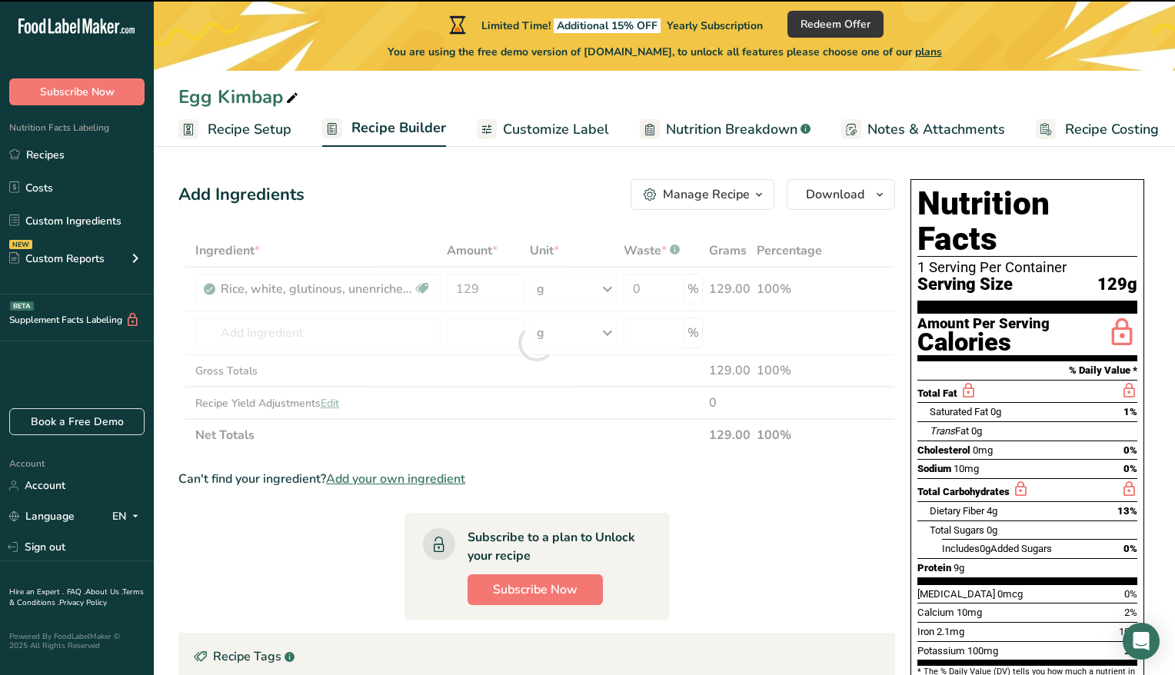
type input "0"
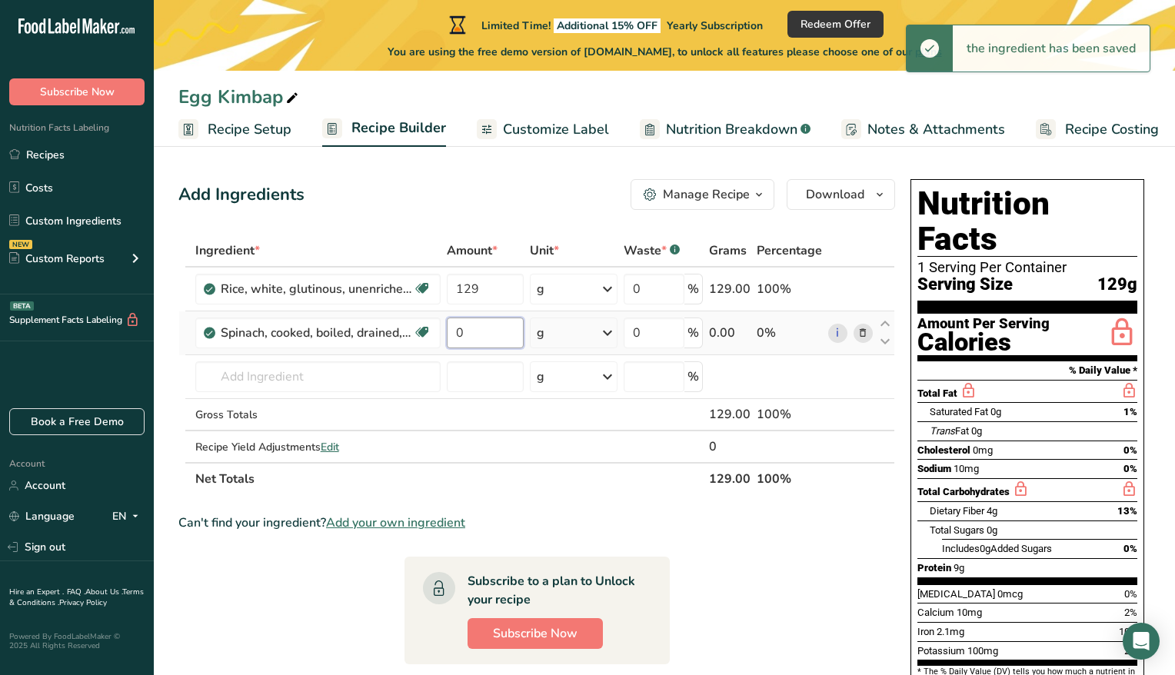
click at [457, 335] on input "0" at bounding box center [485, 332] width 77 height 31
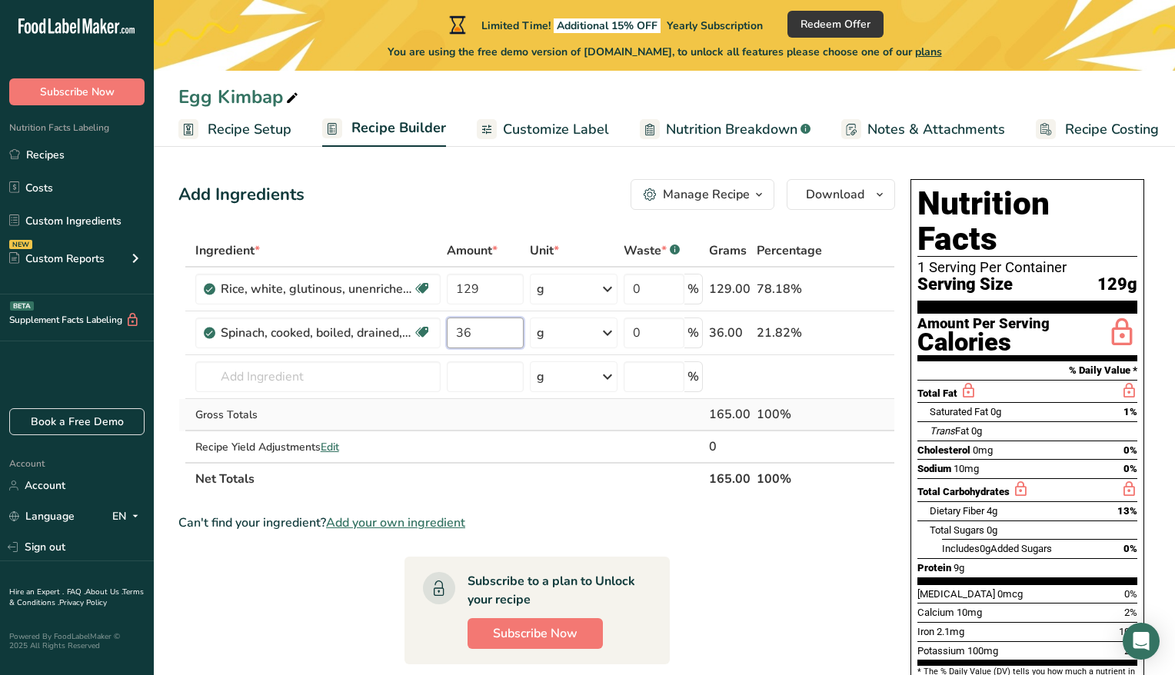
type input "36"
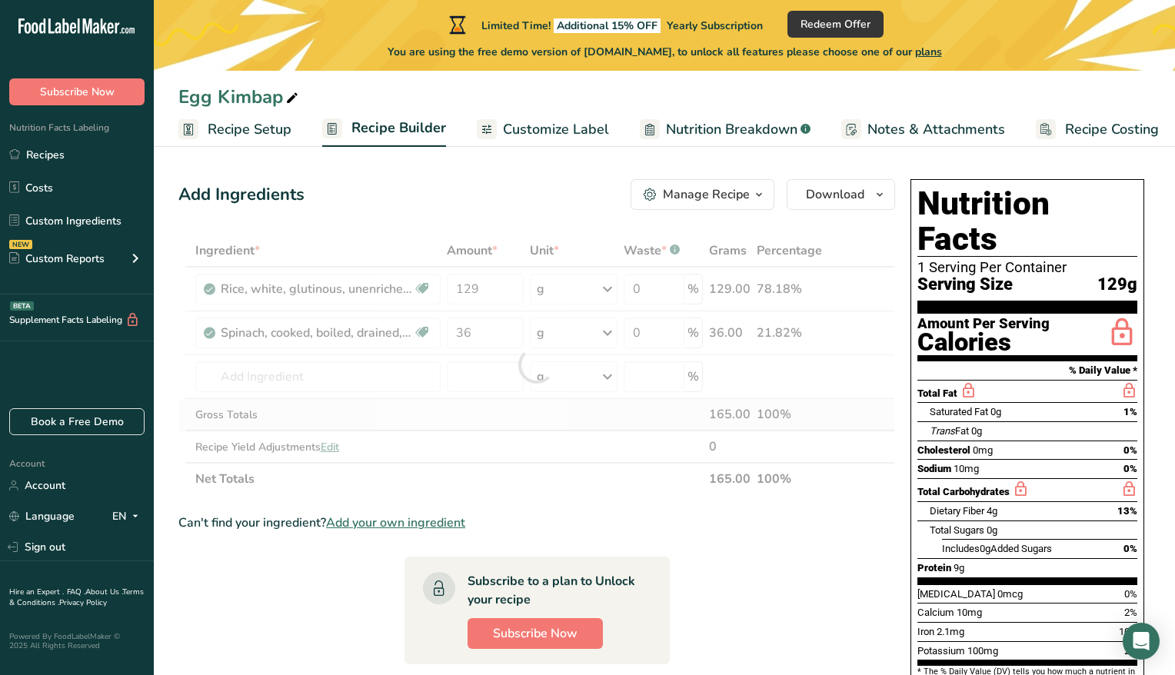
click at [322, 398] on div "Ingredient * Amount * Unit * Waste * .a-a{fill:#347362;}.b-a{fill:#fff;} Grams …" at bounding box center [536, 364] width 716 height 261
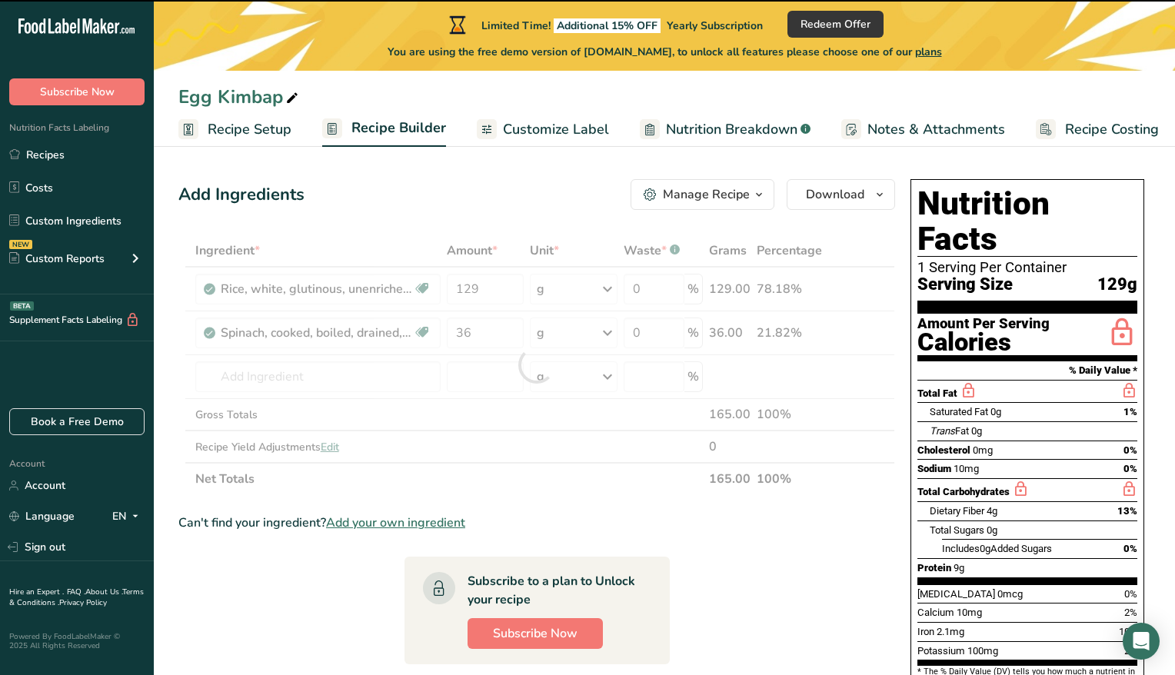
click at [329, 385] on div at bounding box center [536, 364] width 716 height 261
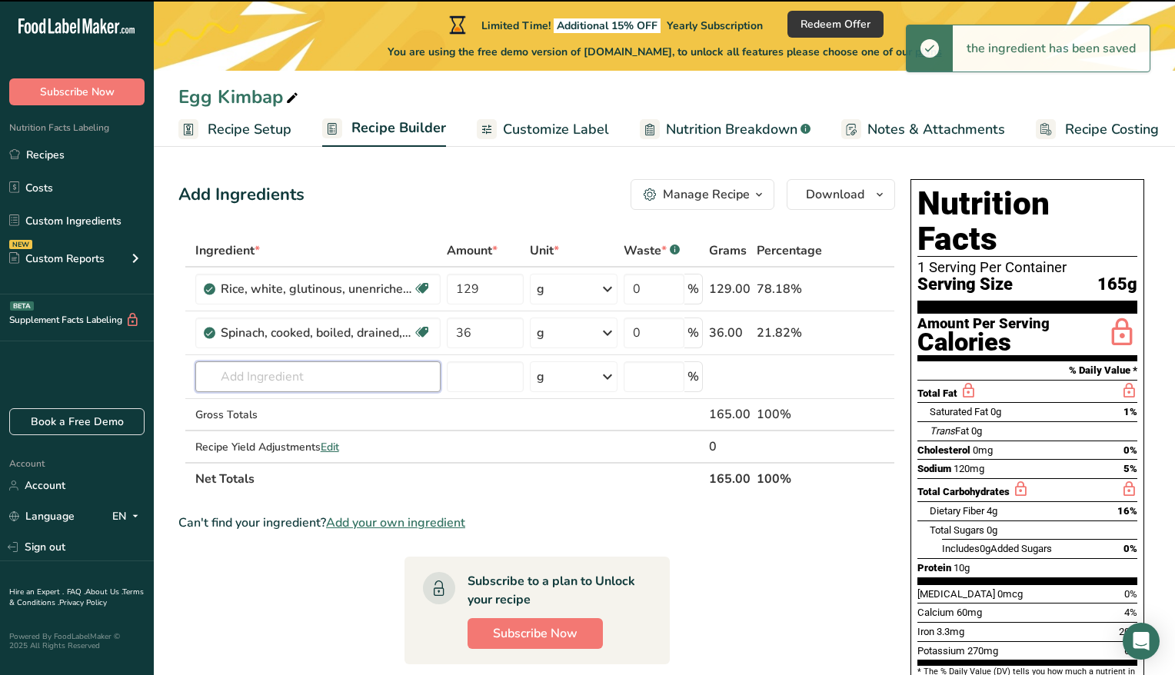
click at [329, 385] on input "text" at bounding box center [317, 376] width 245 height 31
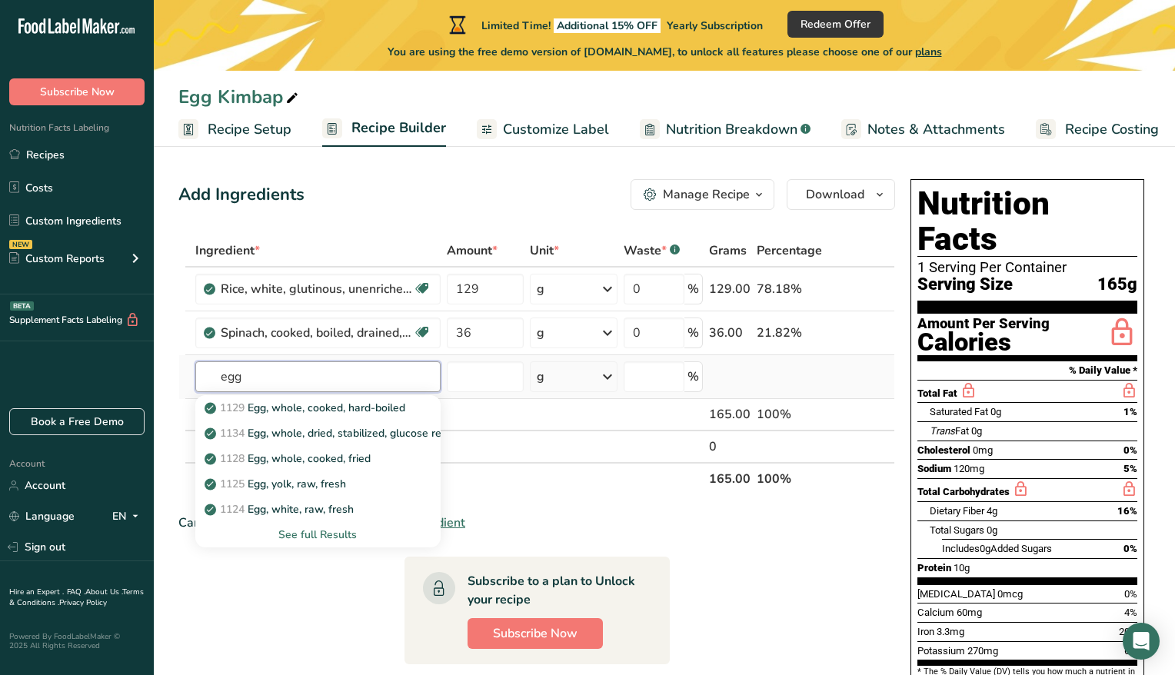
type input "egg"
click at [322, 533] on div "See full Results" at bounding box center [318, 535] width 221 height 16
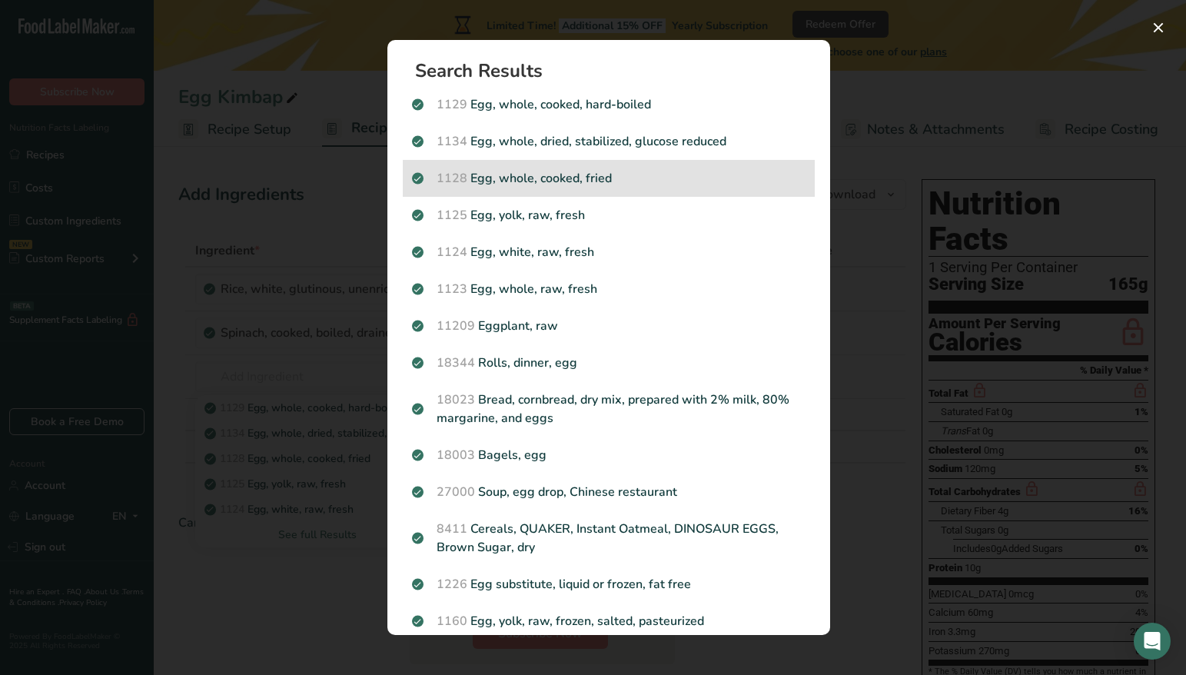
click at [666, 173] on p "1128 Egg, whole, cooked, fried" at bounding box center [609, 178] width 394 height 18
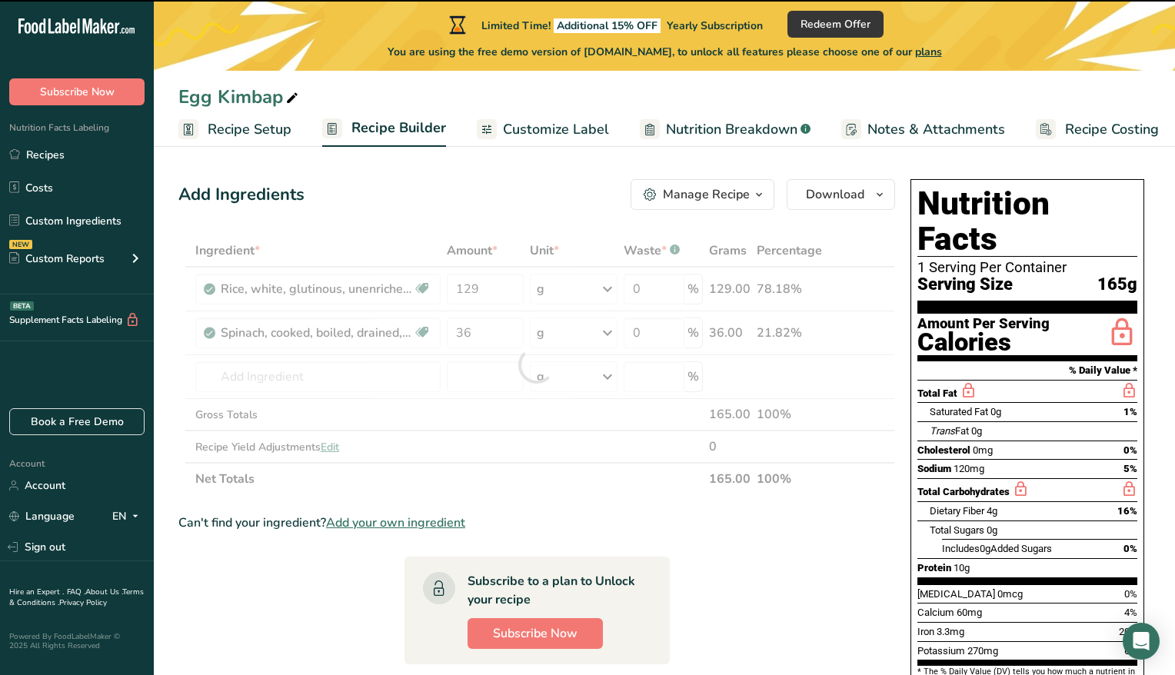
type input "0"
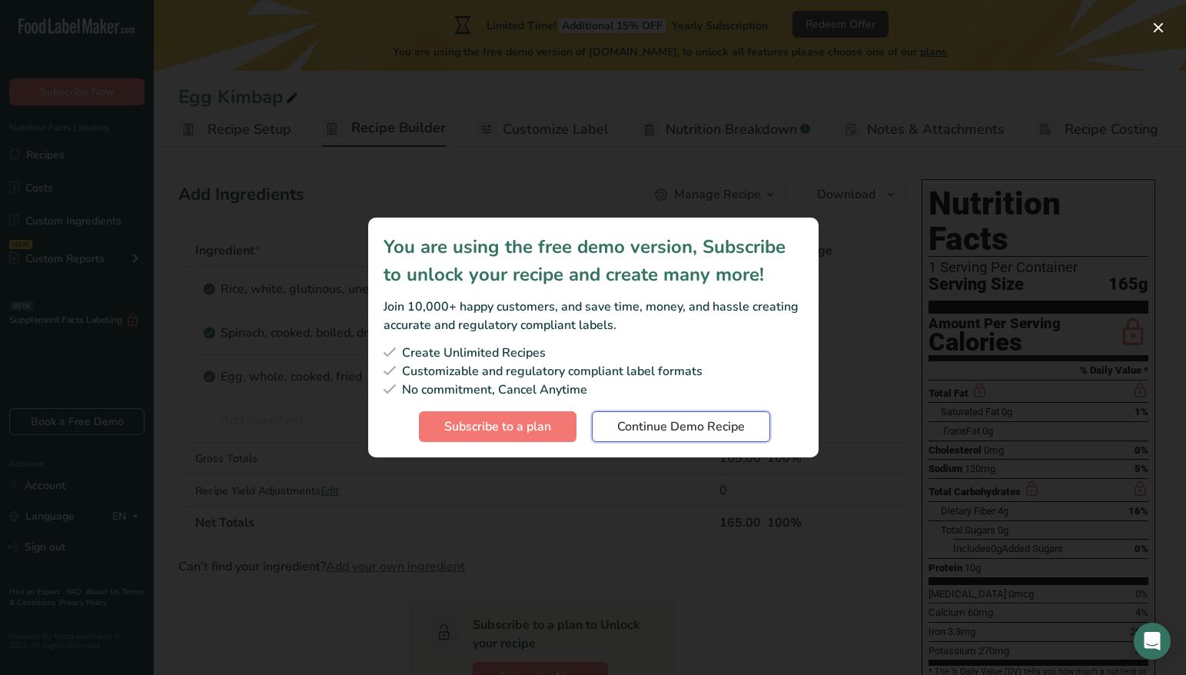
click at [707, 440] on button "Continue Demo Recipe" at bounding box center [681, 426] width 178 height 31
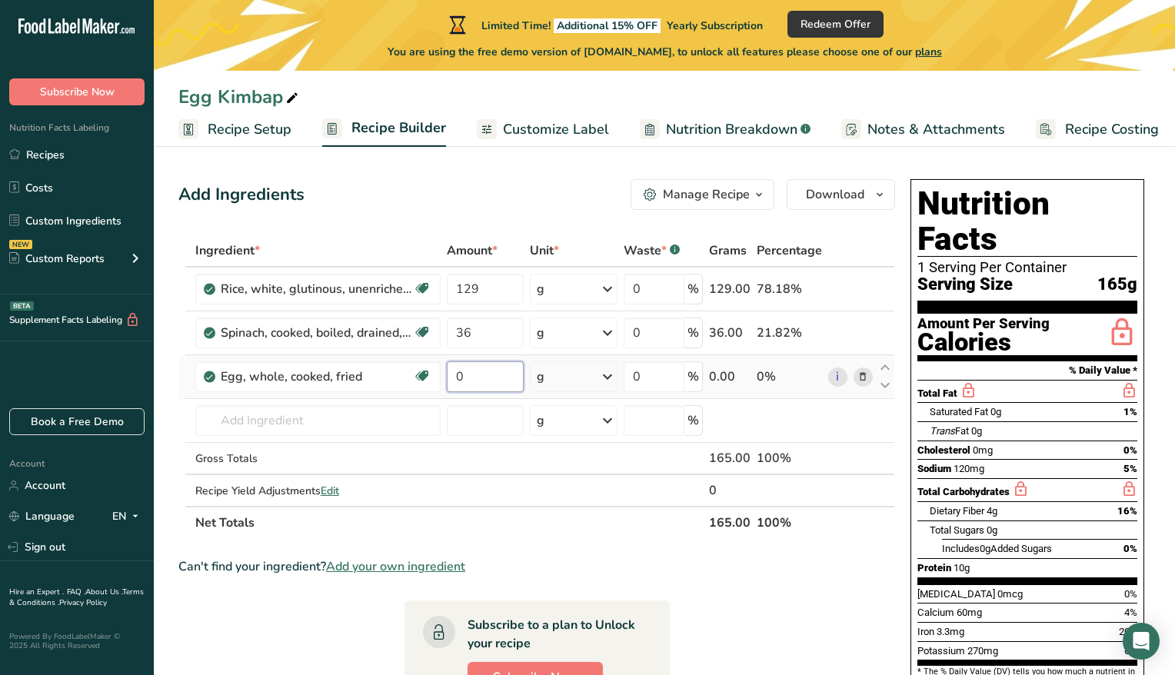
click at [473, 387] on input "0" at bounding box center [485, 376] width 77 height 31
click at [471, 387] on input "0" at bounding box center [485, 376] width 77 height 31
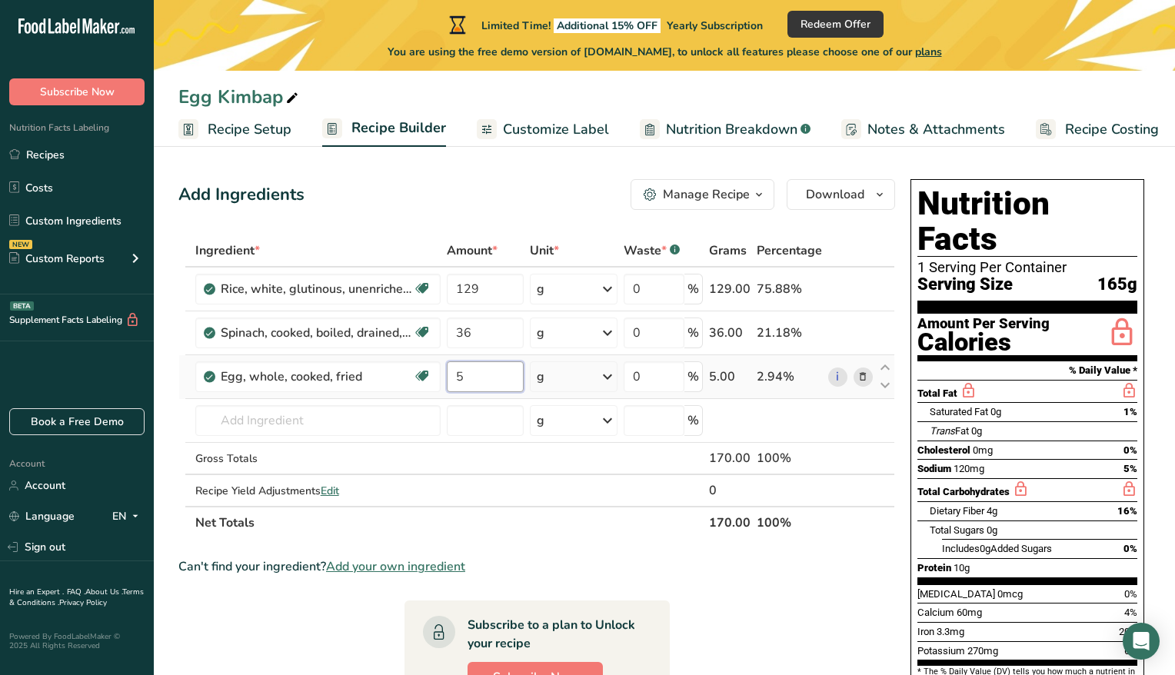
type input "52"
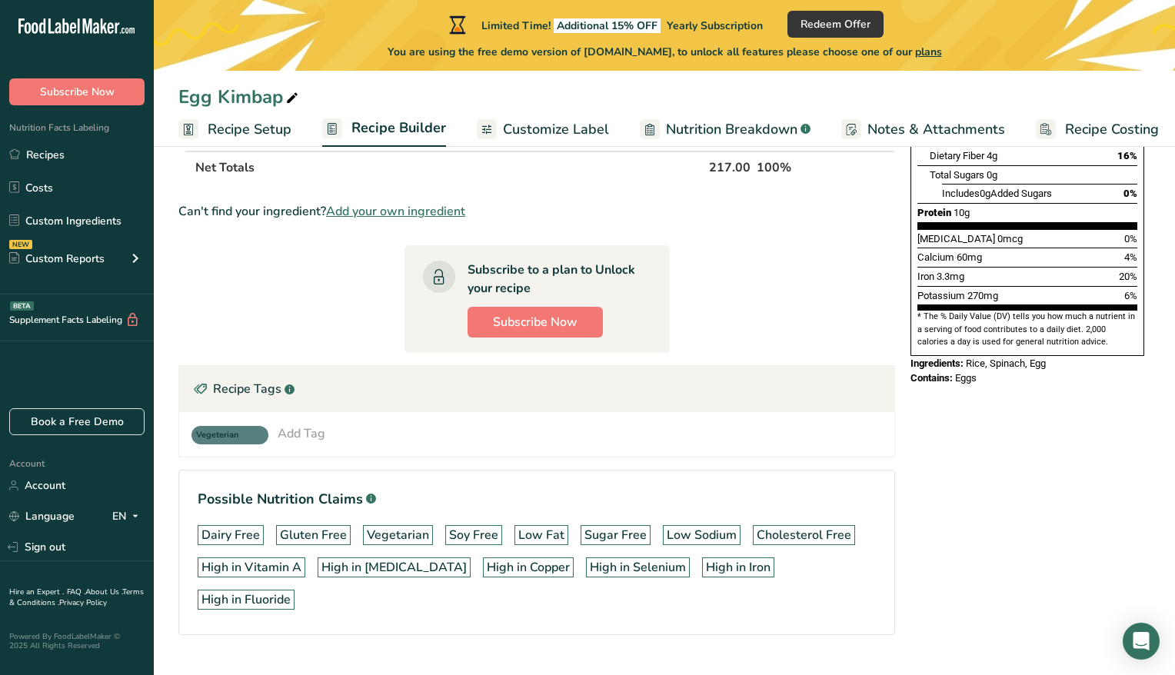
scroll to position [0, 0]
